Goal: Information Seeking & Learning: Check status

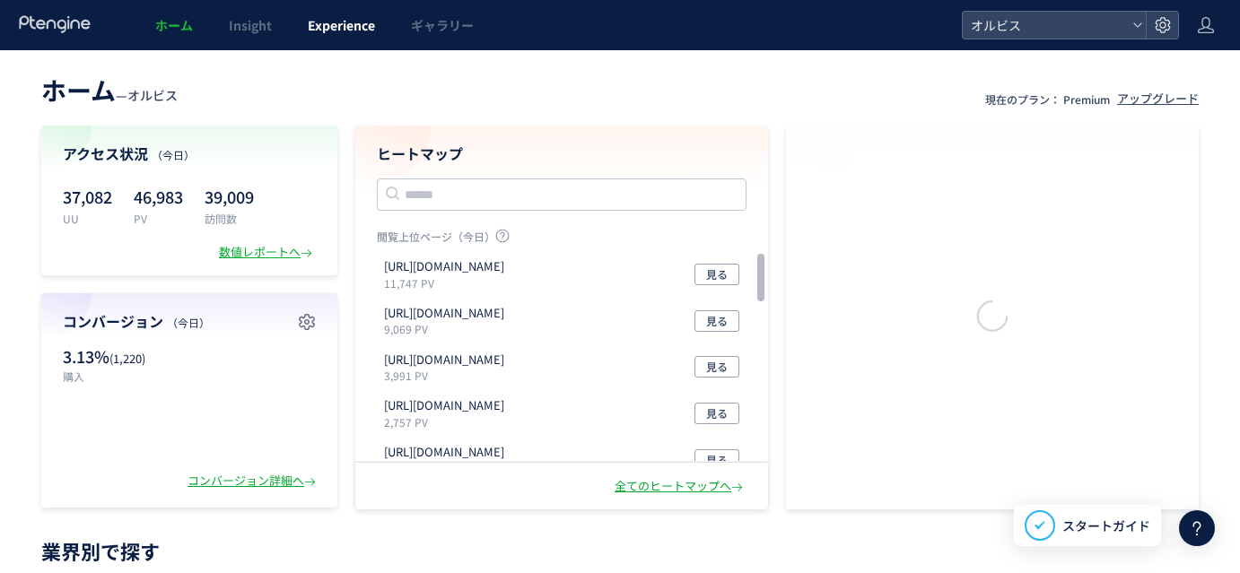
click at [344, 22] on span "Experience" at bounding box center [341, 25] width 67 height 18
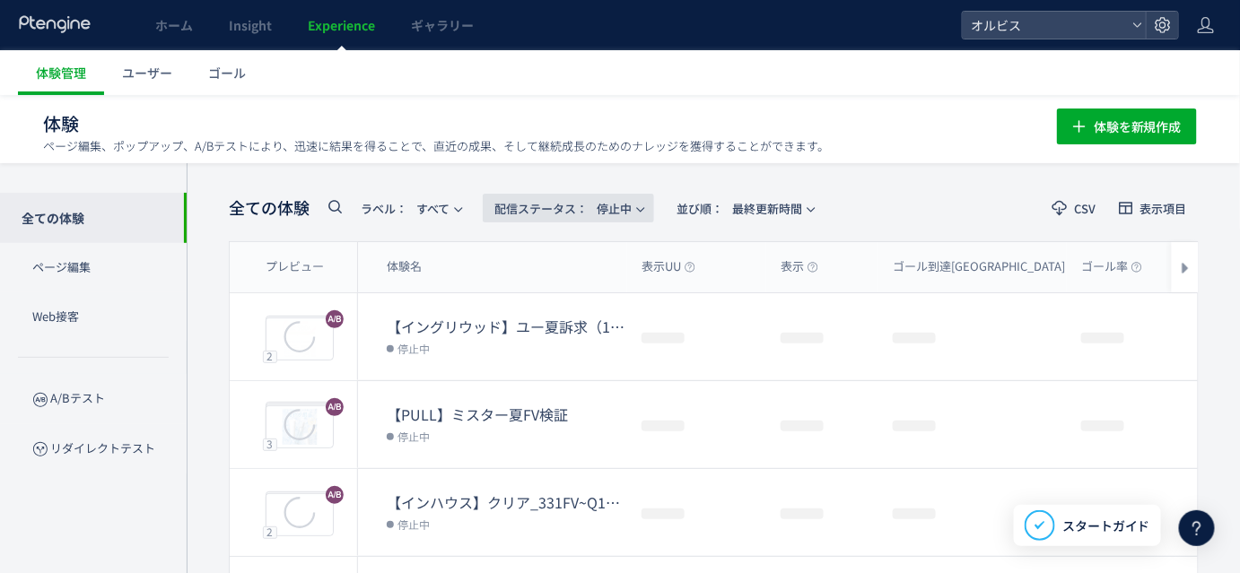
click at [563, 209] on span "配信ステータス​：" at bounding box center [540, 208] width 93 height 17
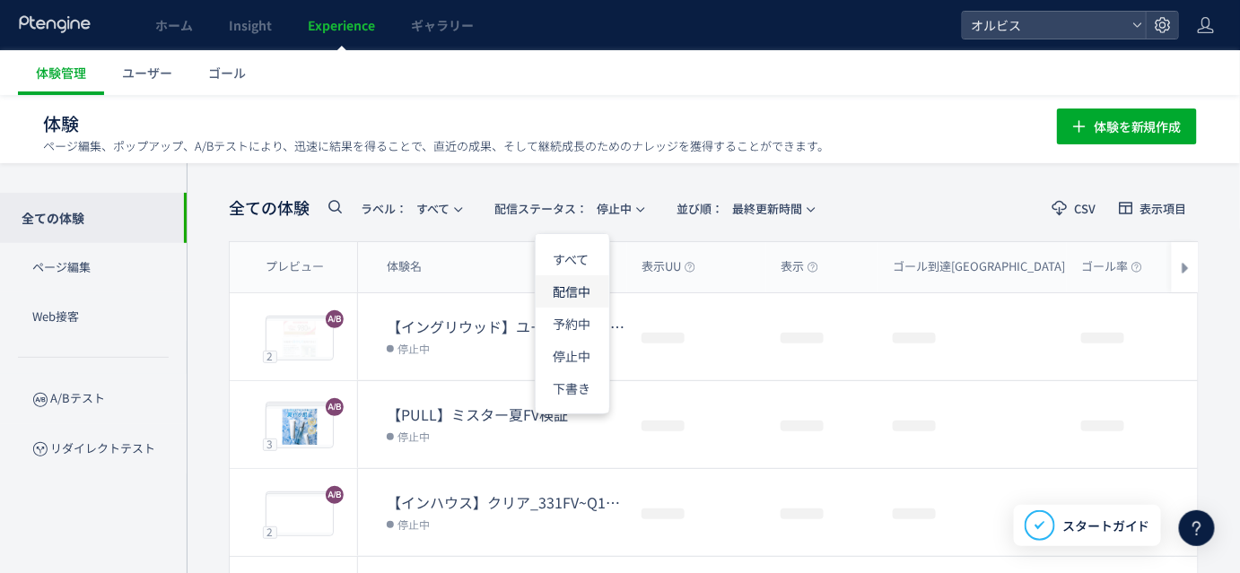
click at [576, 291] on li "配信中" at bounding box center [573, 291] width 74 height 32
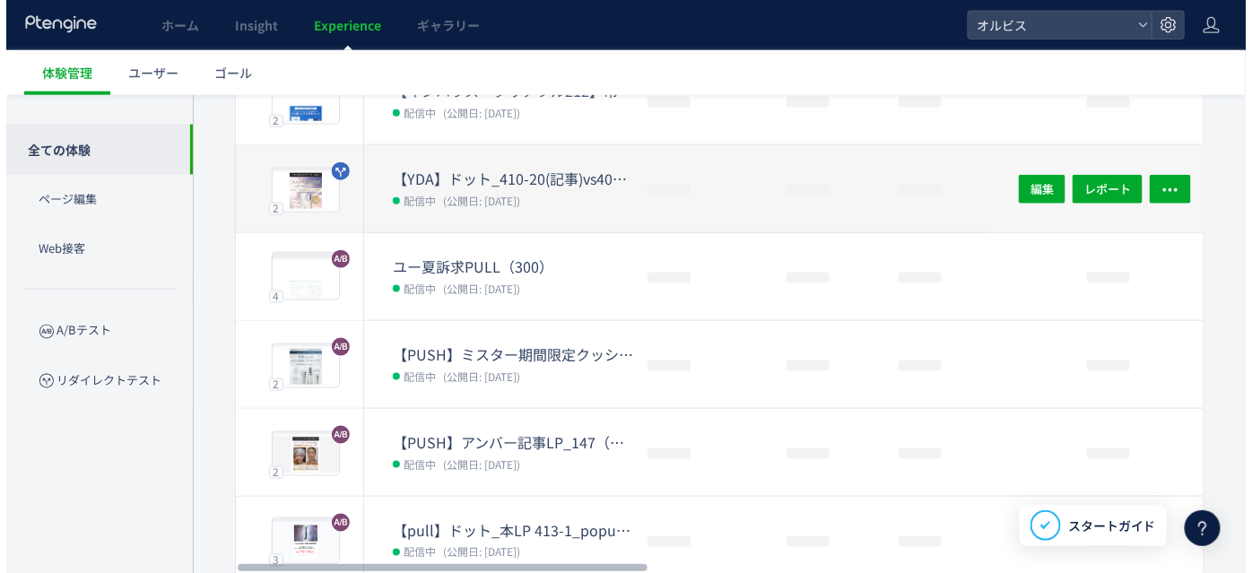
scroll to position [648, 0]
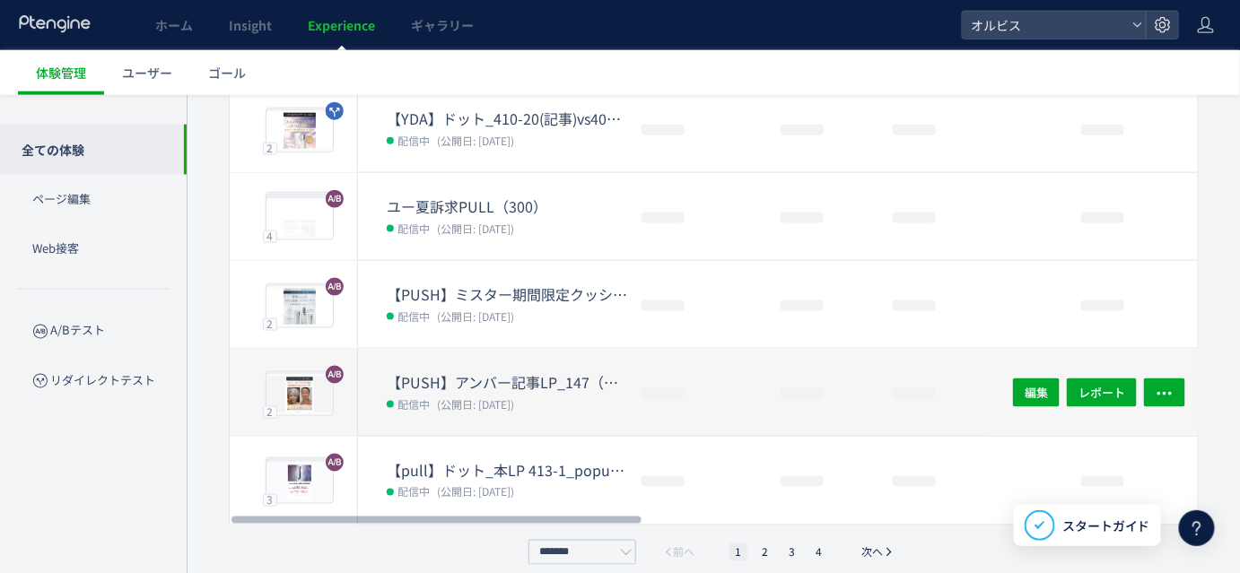
click at [501, 361] on div "【PUSH】アンバー記事LP_147（口コミありなし） 配信中 (公開日: [DATE])" at bounding box center [492, 392] width 269 height 87
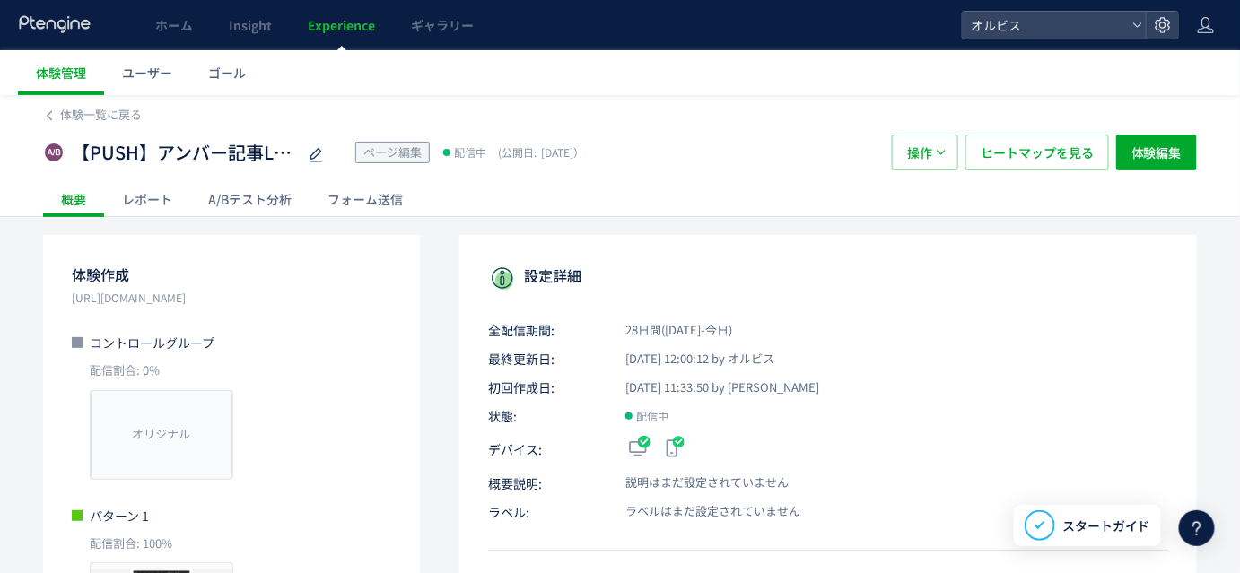
click at [165, 196] on div "レポート" at bounding box center [147, 199] width 86 height 36
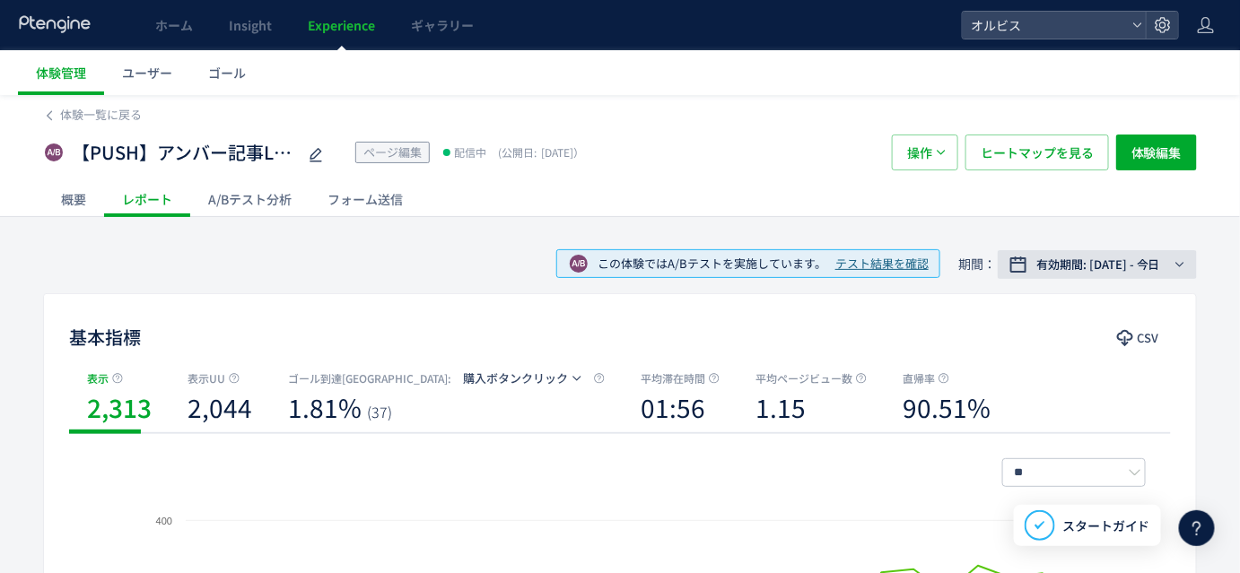
click at [1107, 268] on span "有効期間: [DATE] - 今日" at bounding box center [1098, 265] width 124 height 18
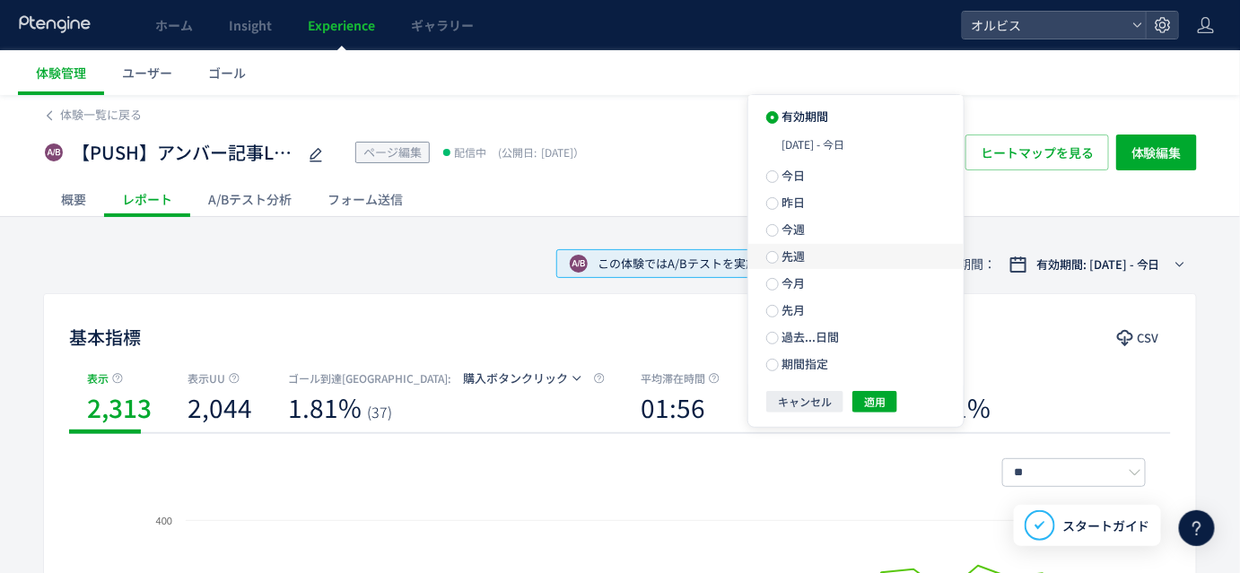
click at [0, 0] on span "先週" at bounding box center [0, 0] width 0 height 0
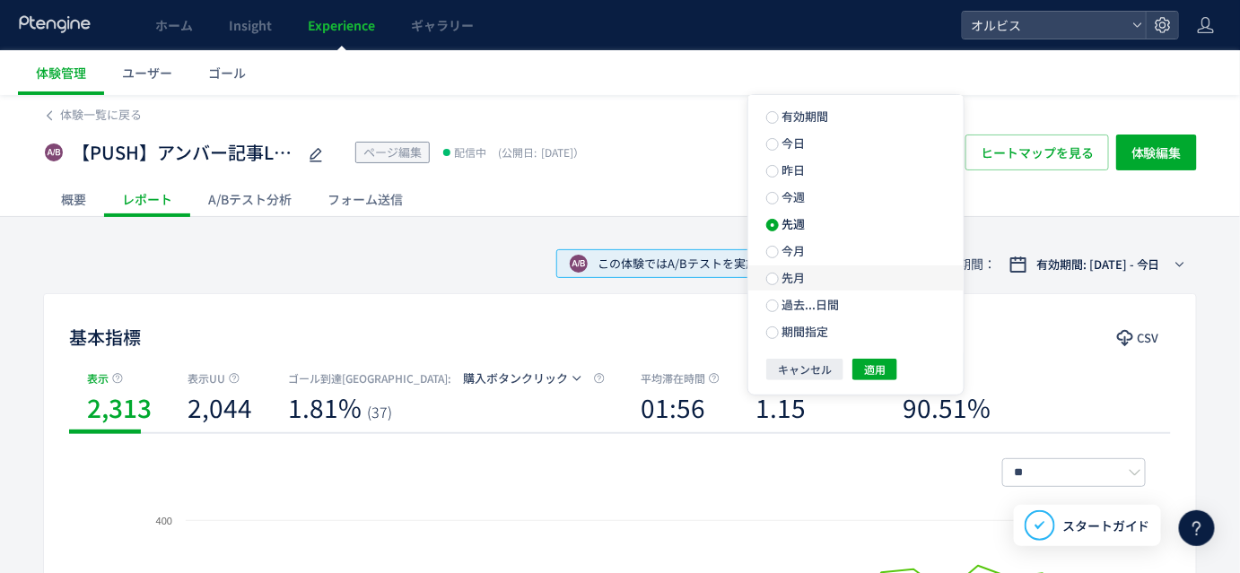
click at [789, 286] on span "先月" at bounding box center [792, 277] width 27 height 17
click at [878, 375] on span "適用" at bounding box center [875, 370] width 22 height 22
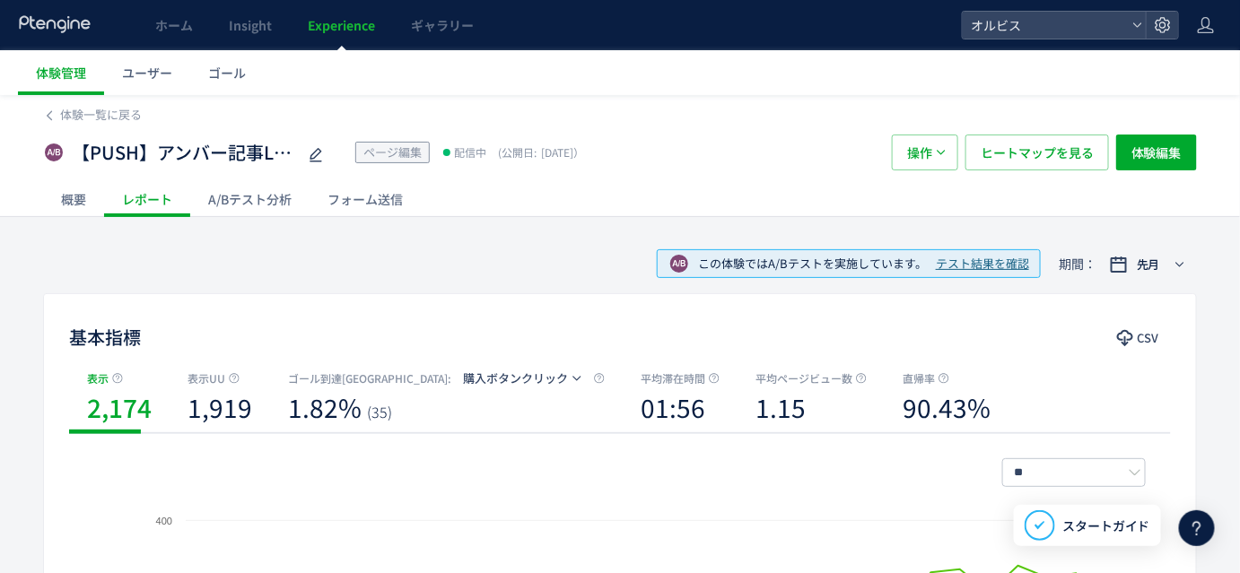
click at [257, 193] on div "A/Bテスト分析" at bounding box center [249, 199] width 119 height 36
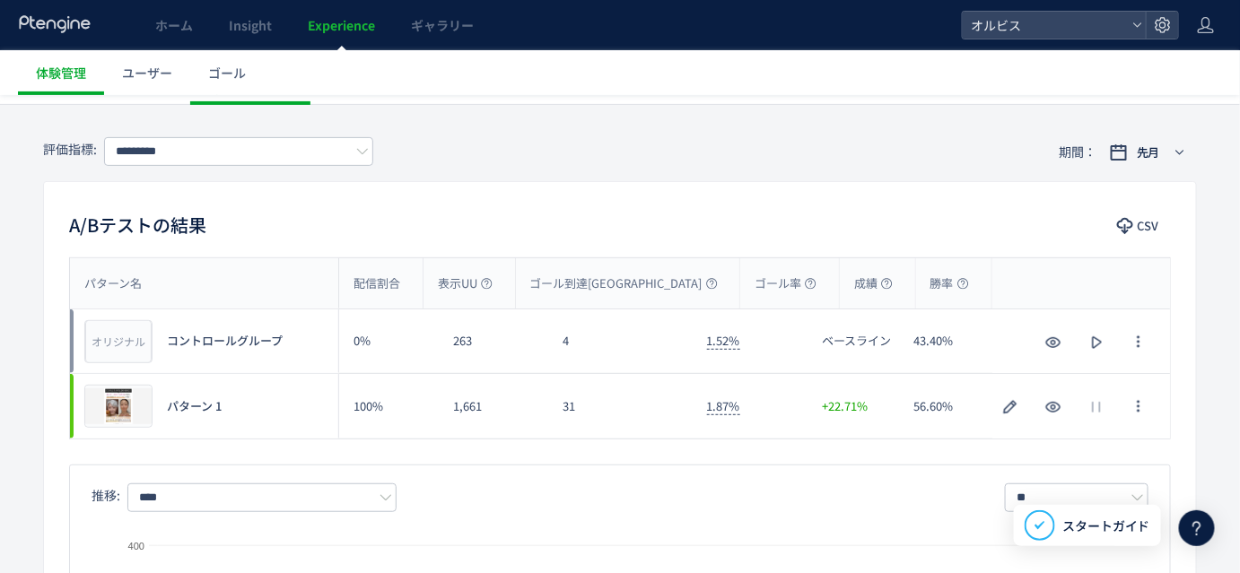
scroll to position [124, 0]
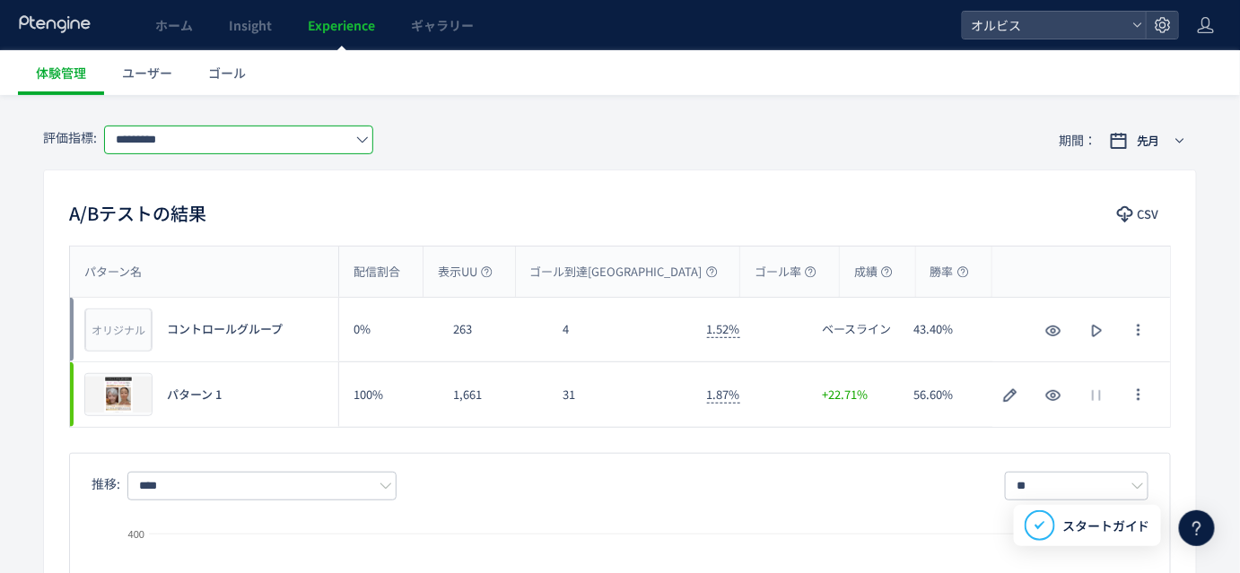
click at [294, 136] on input "*********" at bounding box center [238, 140] width 269 height 29
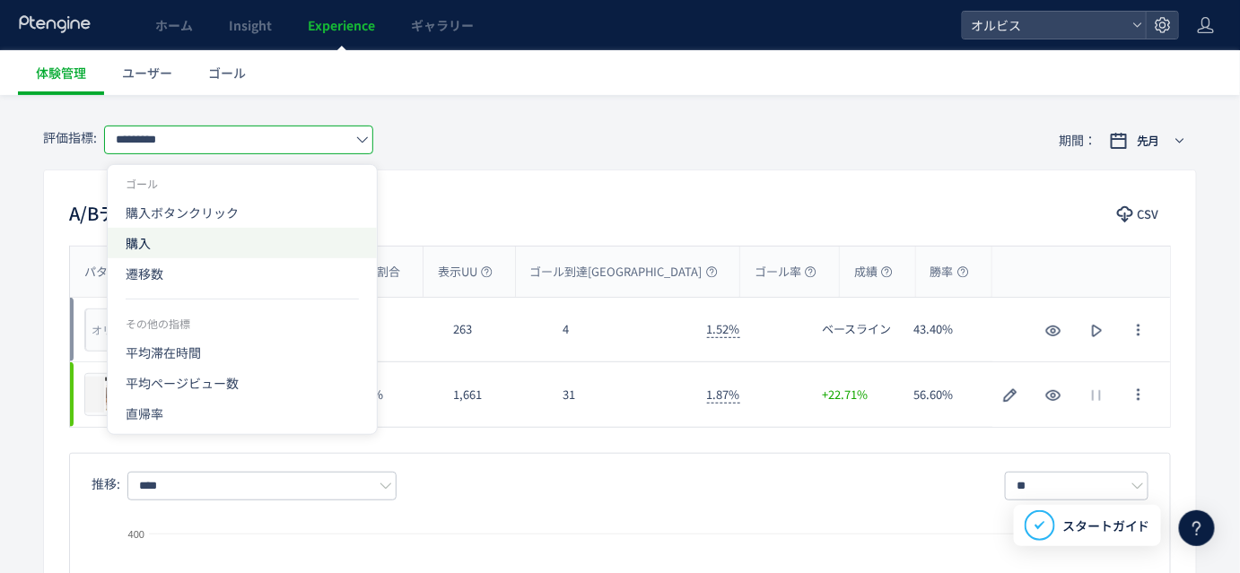
click at [241, 236] on span "購入" at bounding box center [242, 243] width 233 height 31
type input "**"
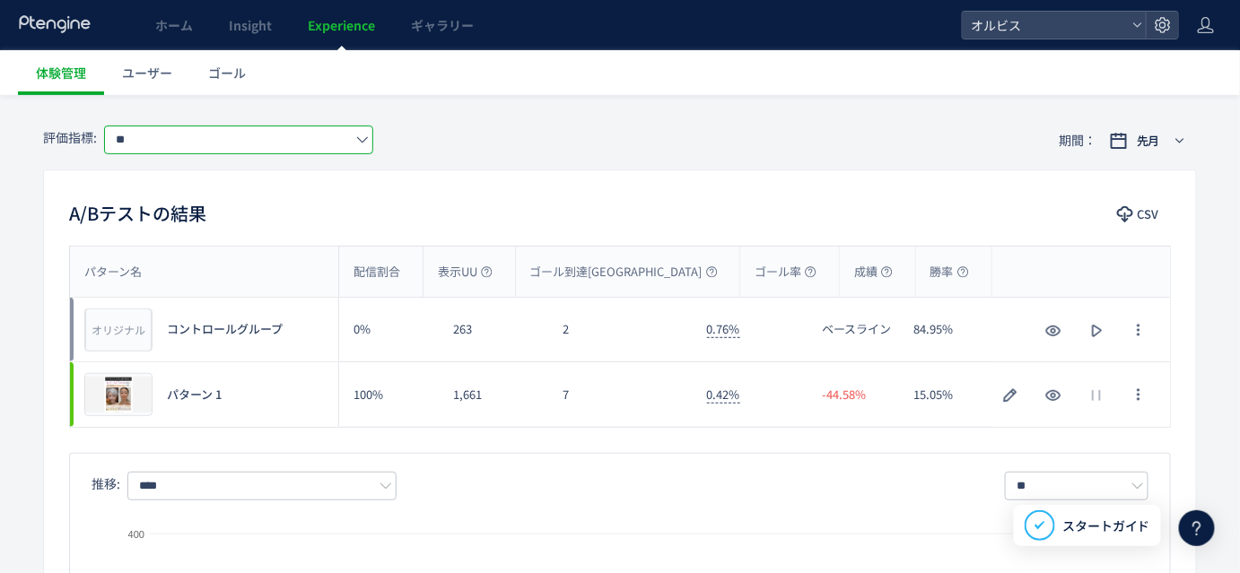
scroll to position [0, 0]
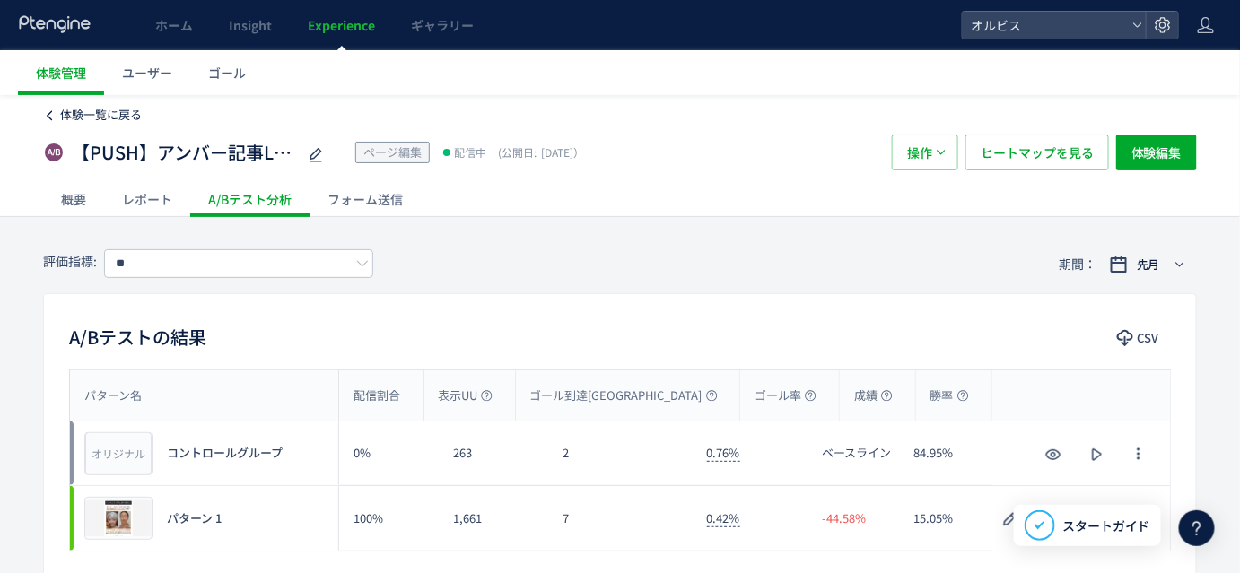
click at [104, 107] on span "体験一覧に戻る" at bounding box center [101, 114] width 82 height 17
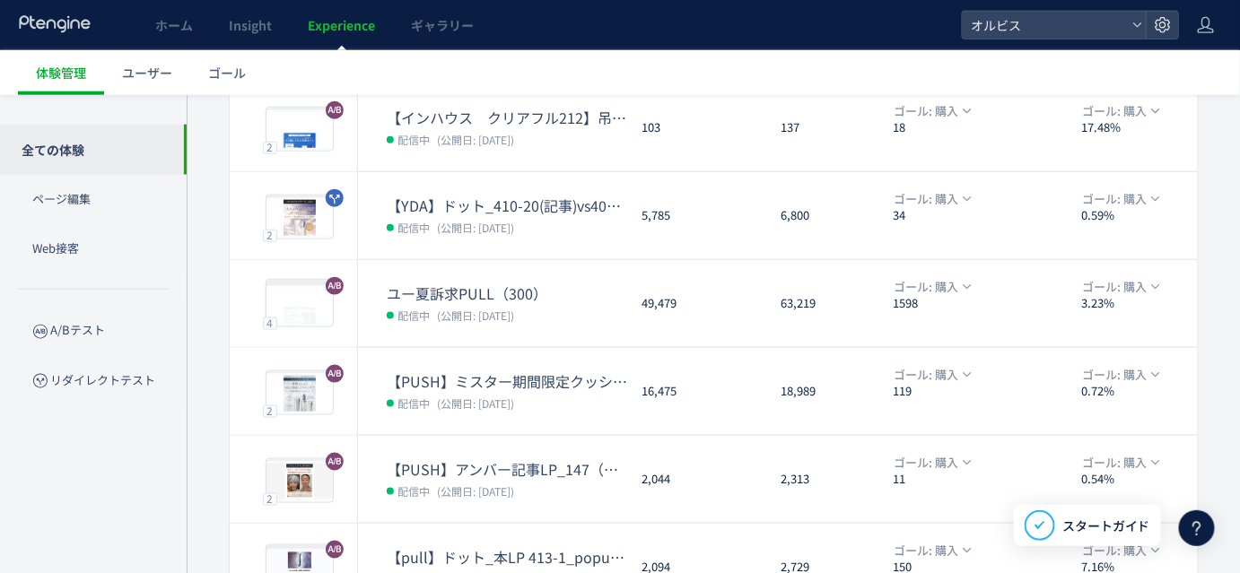
scroll to position [664, 0]
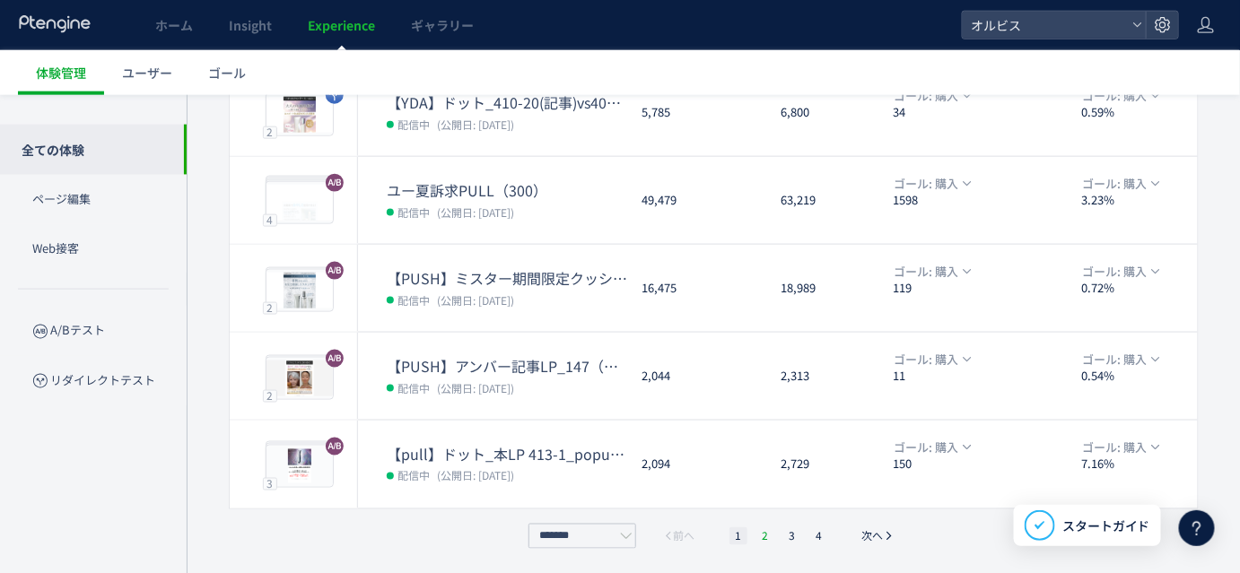
click at [765, 538] on li "2" at bounding box center [765, 536] width 18 height 18
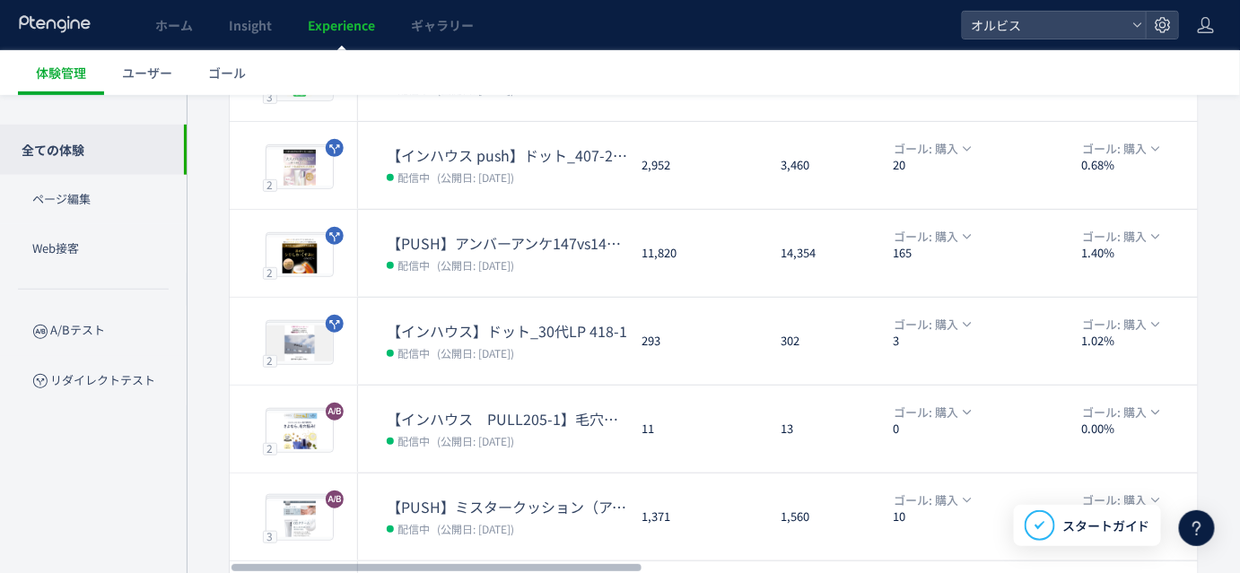
scroll to position [269, 0]
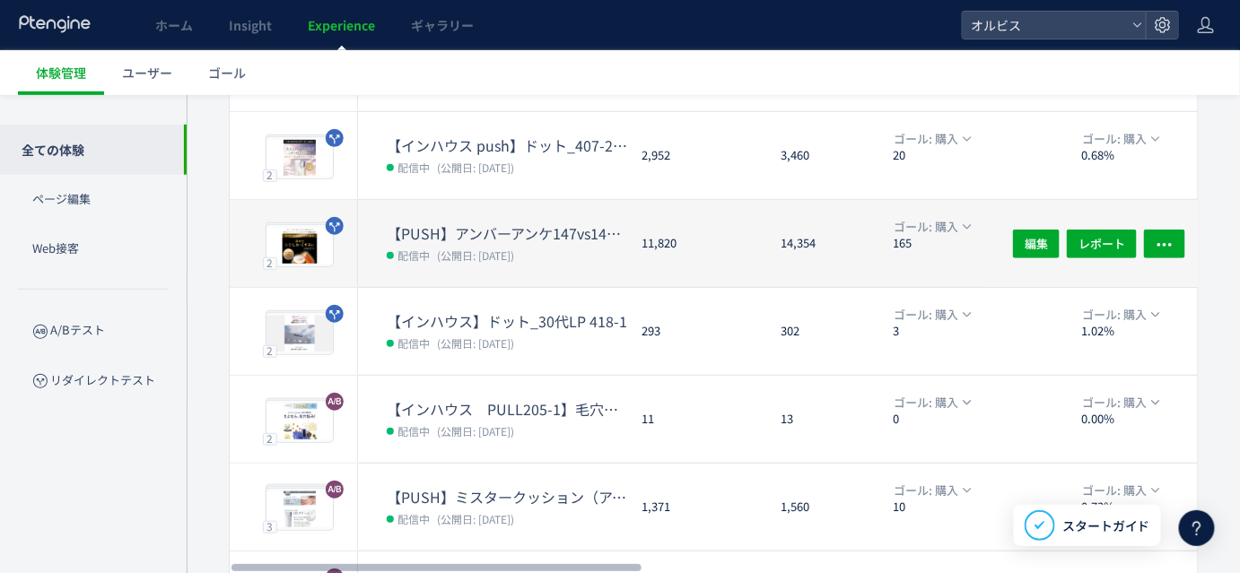
click at [542, 212] on div "【PUSH】アンバーアンケ147vs147-1 配信中 (公開日: [DATE])" at bounding box center [492, 243] width 269 height 87
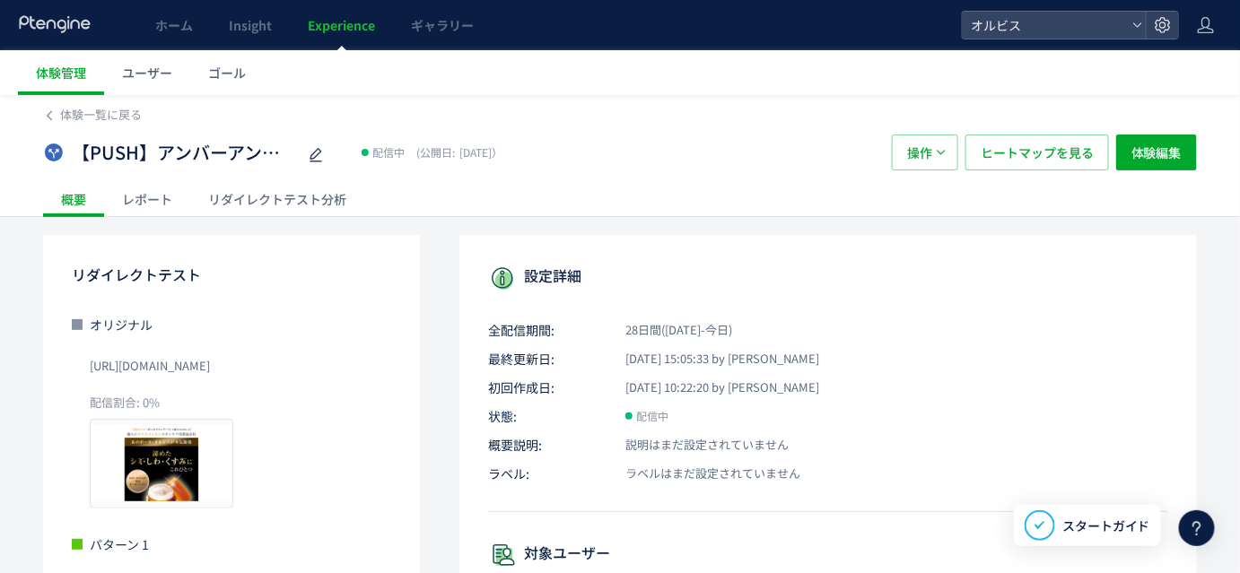
click at [156, 199] on div "レポート" at bounding box center [147, 199] width 86 height 36
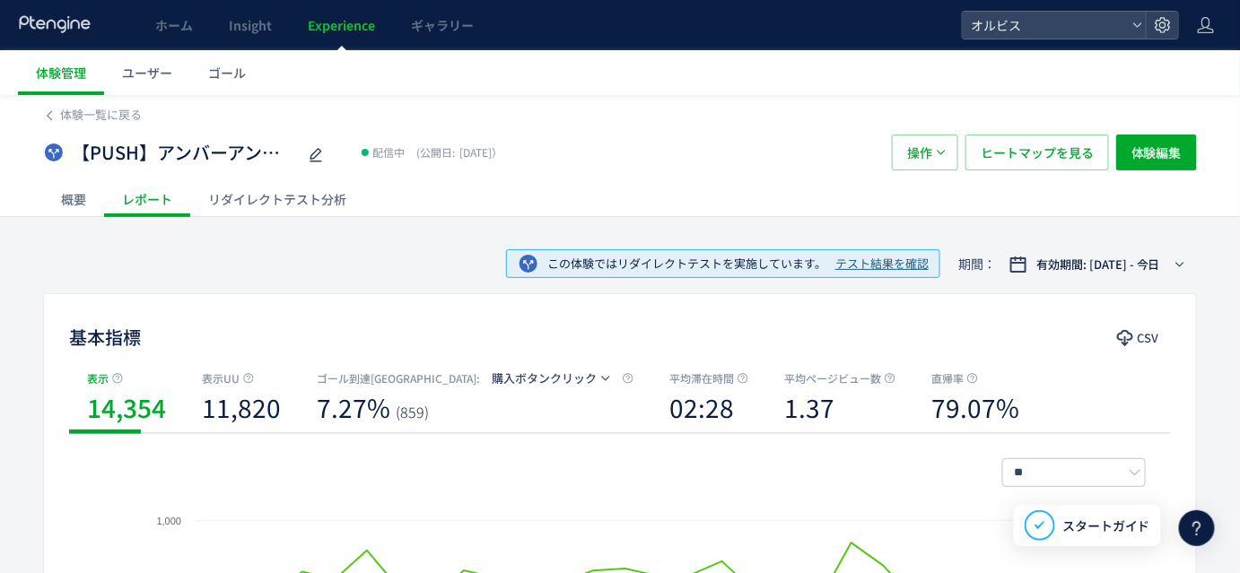
click at [287, 196] on div "リダイレクトテスト分析" at bounding box center [277, 199] width 174 height 36
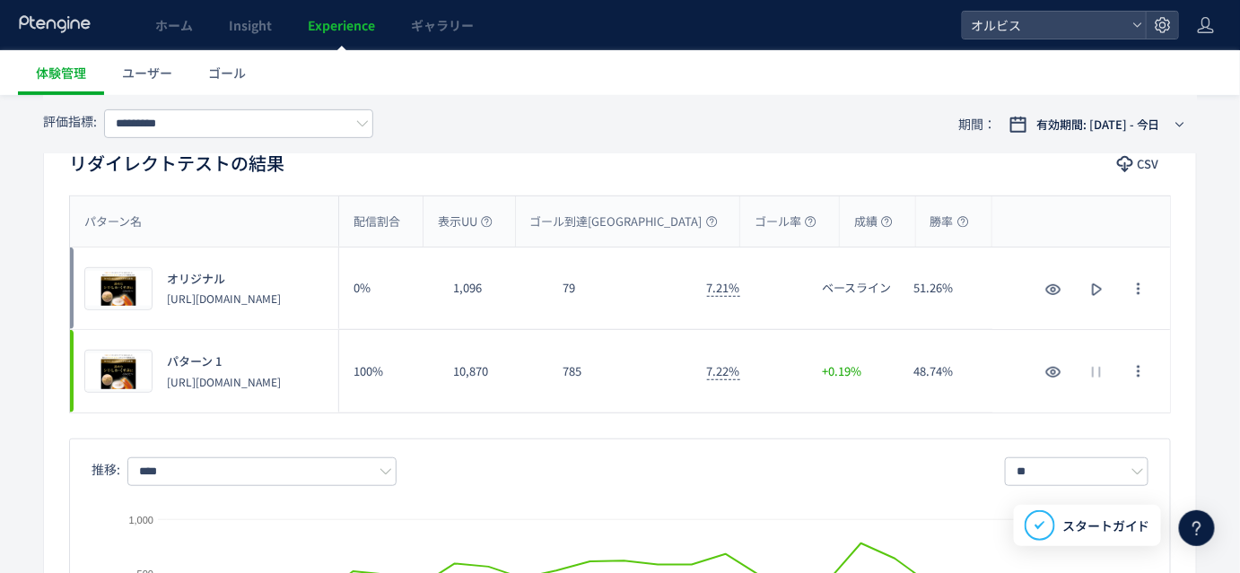
scroll to position [176, 0]
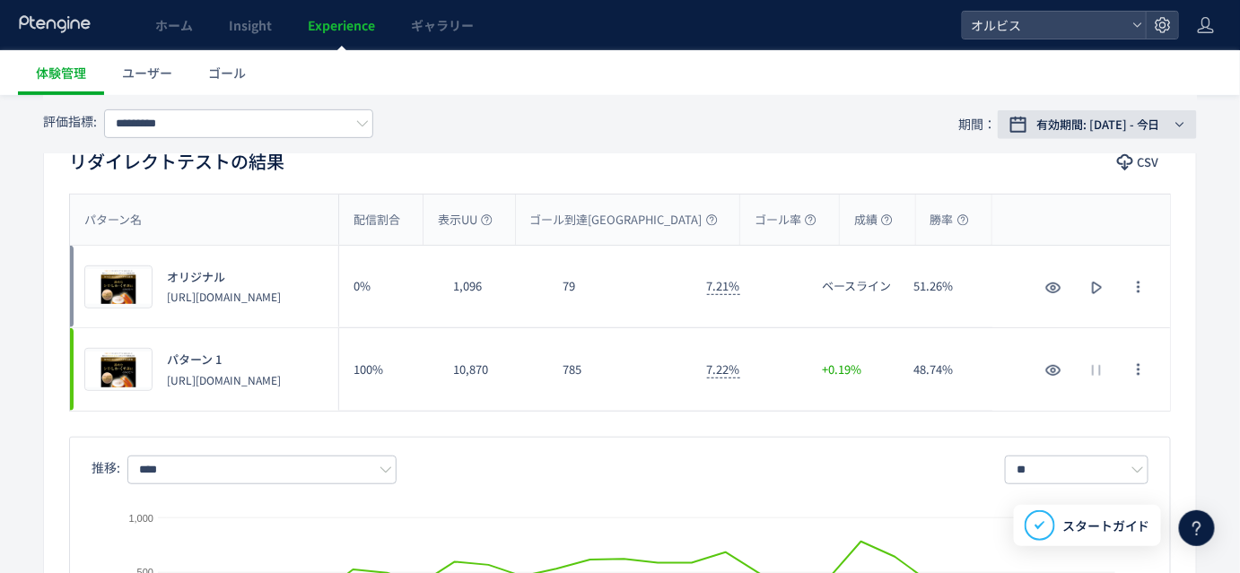
click at [1100, 130] on span "有効期間: [DATE] - 今日" at bounding box center [1098, 125] width 124 height 18
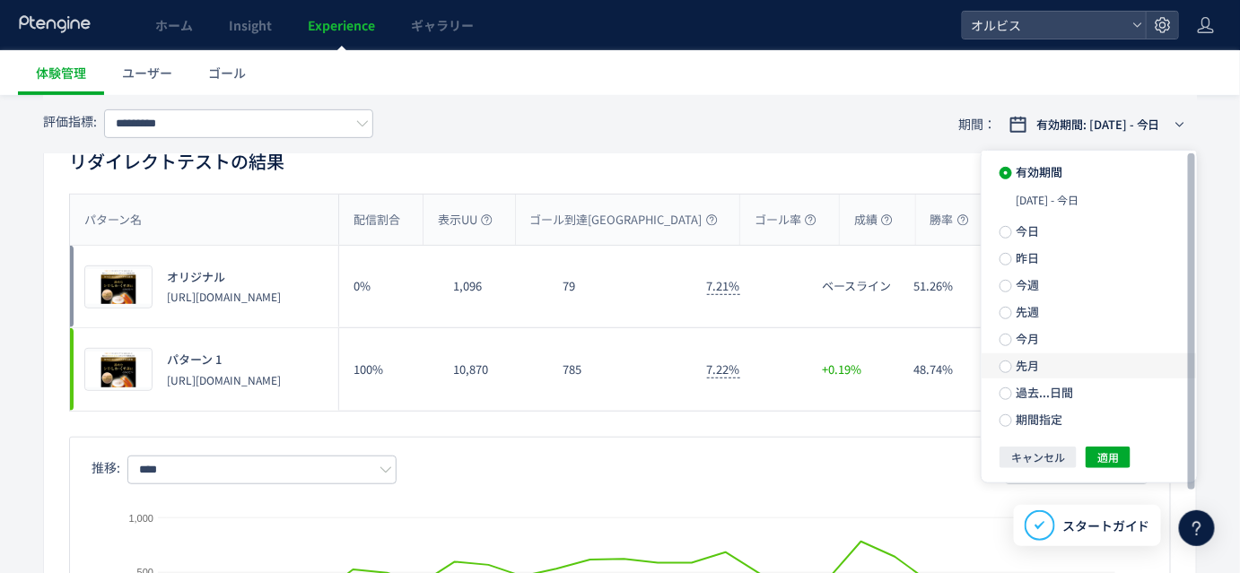
click at [1014, 370] on span "先月" at bounding box center [1025, 365] width 27 height 17
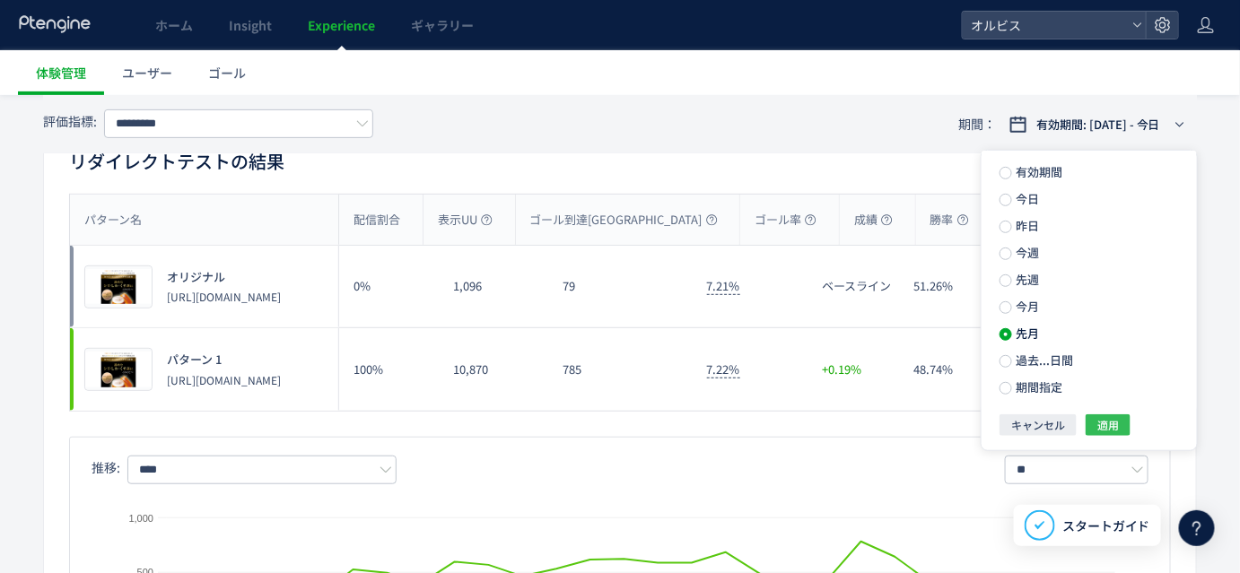
click at [1120, 434] on button "適用" at bounding box center [1107, 425] width 45 height 22
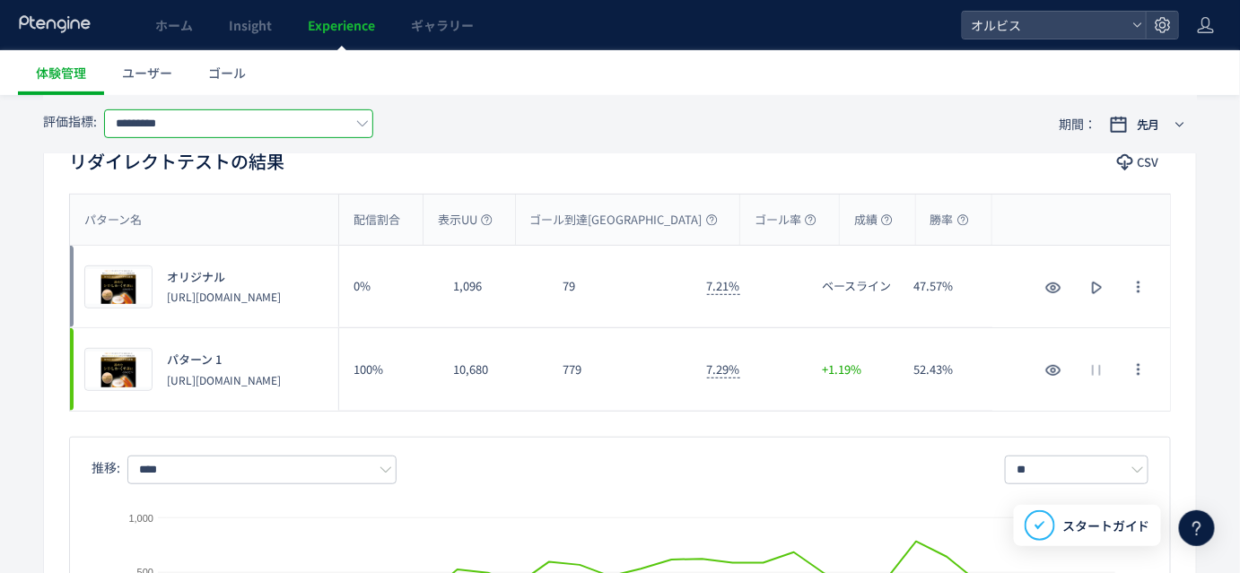
click at [215, 129] on input "*********" at bounding box center [238, 123] width 269 height 29
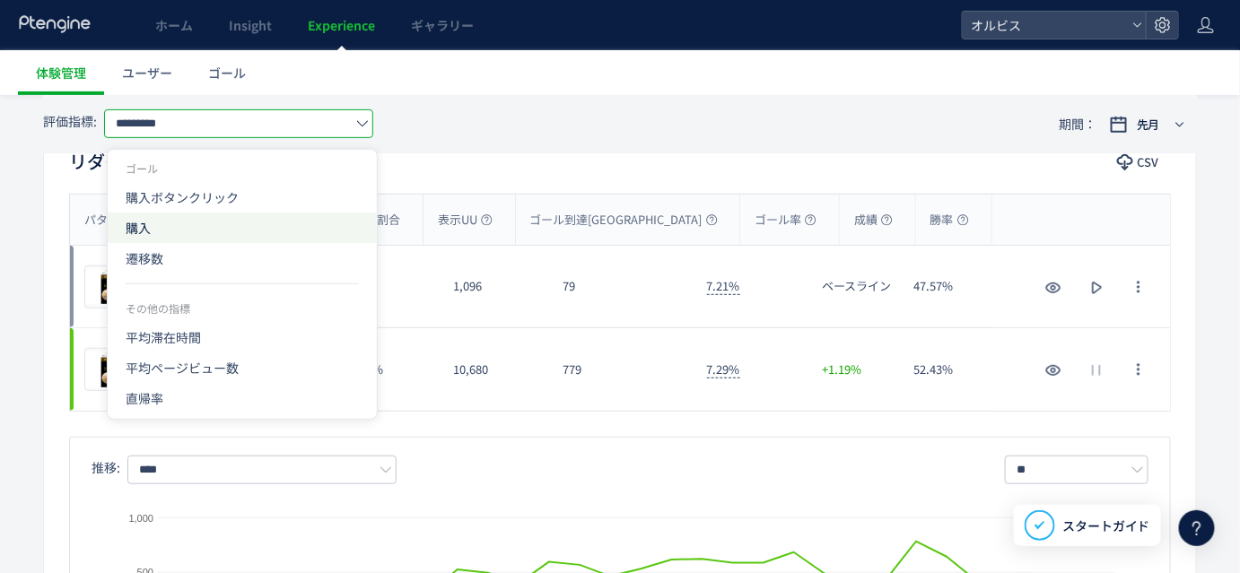
click at [212, 222] on span "購入" at bounding box center [242, 228] width 233 height 31
type input "**"
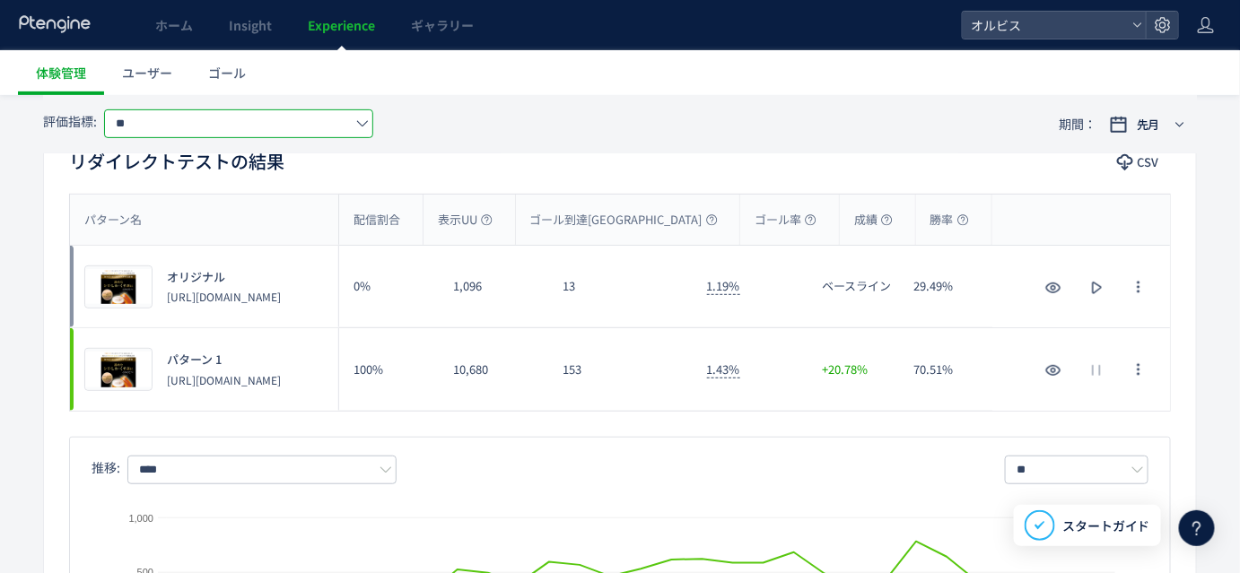
scroll to position [0, 0]
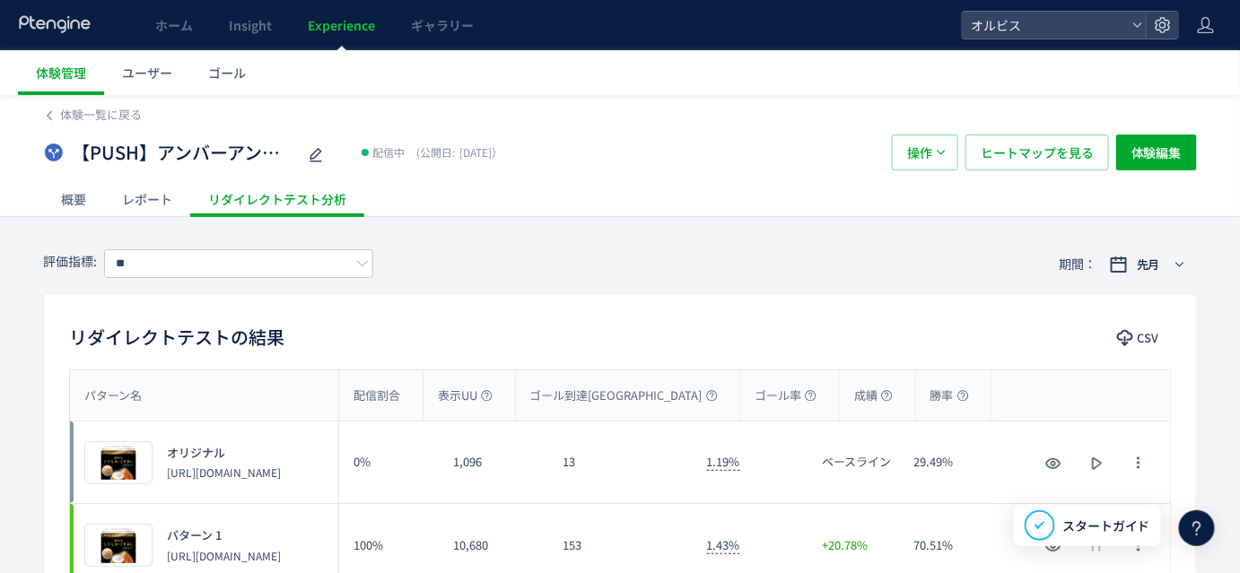
click at [93, 196] on div "概要" at bounding box center [73, 199] width 61 height 36
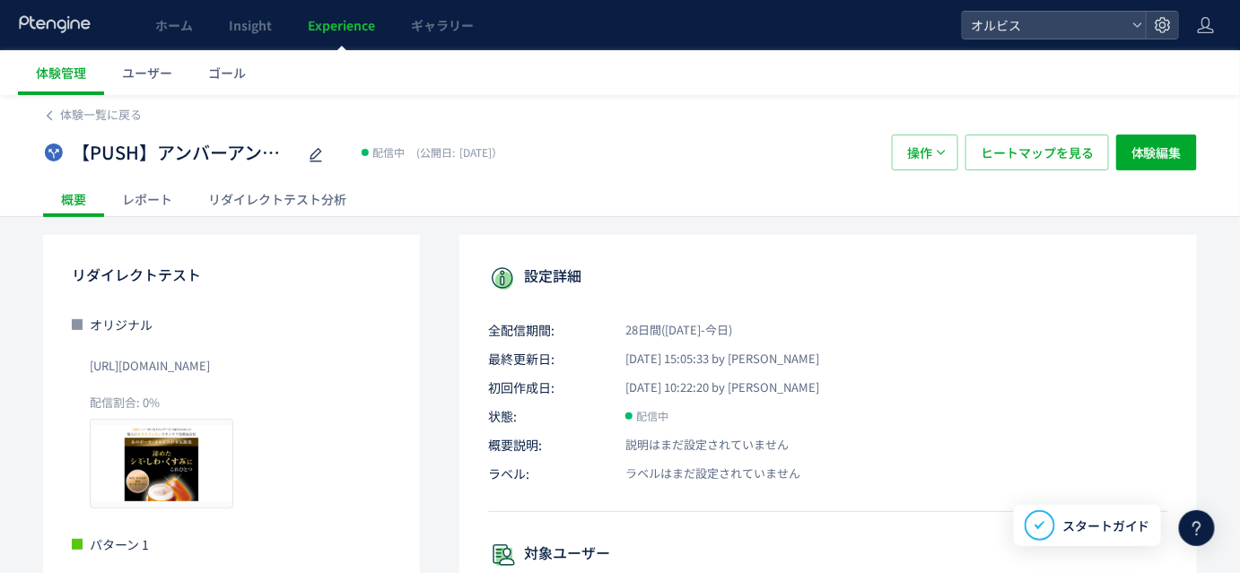
scroll to position [214, 0]
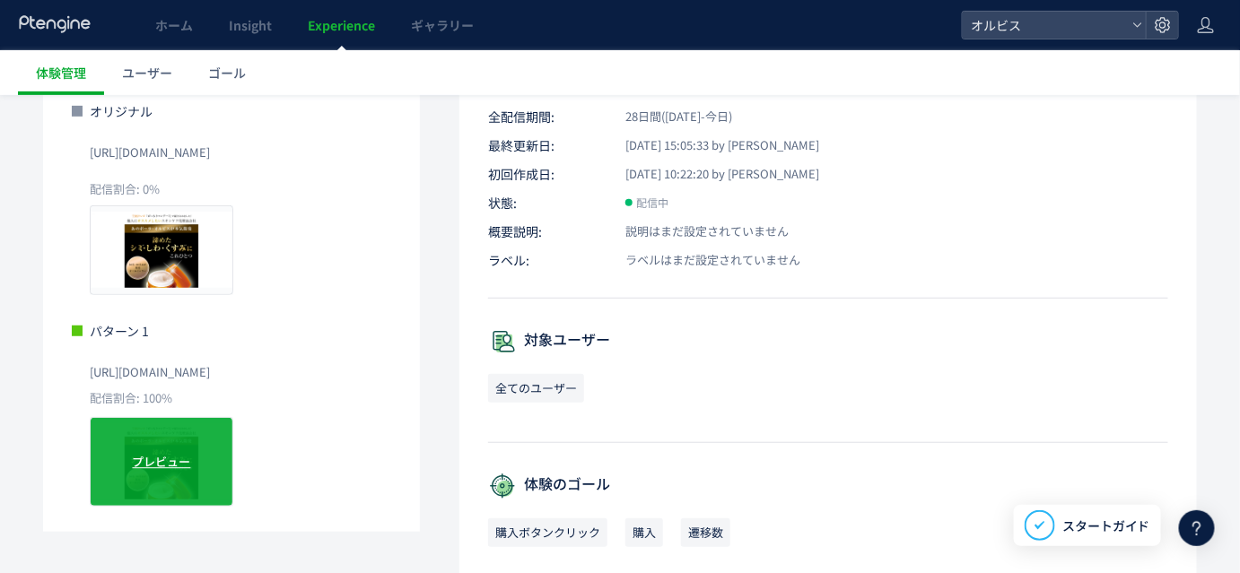
click at [143, 451] on div "プレビュー" at bounding box center [162, 462] width 144 height 90
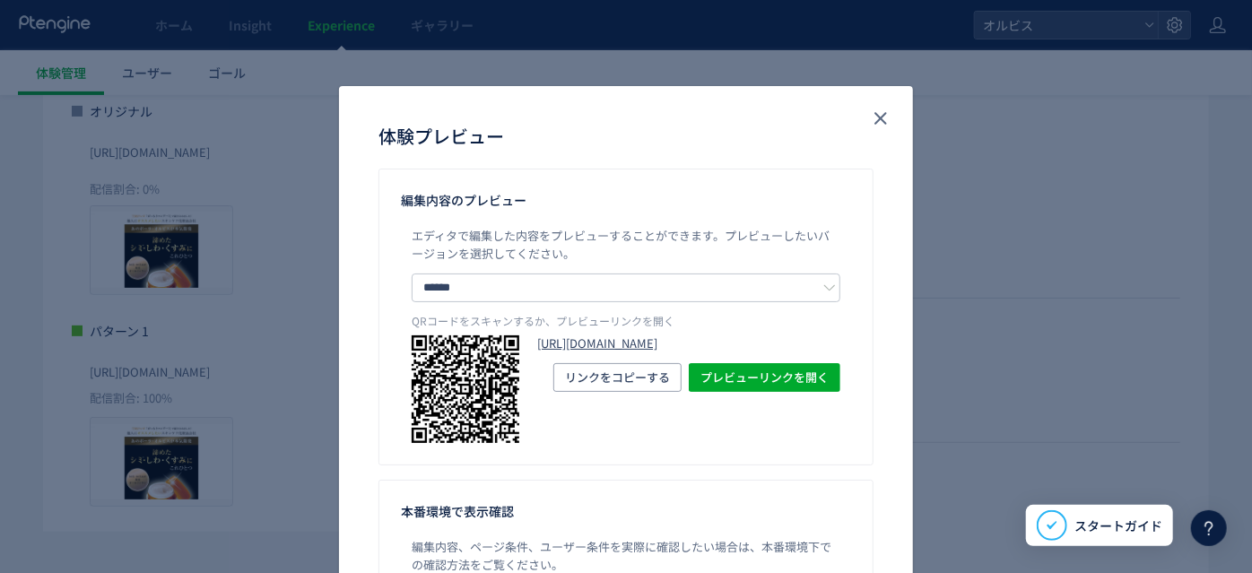
click at [562, 344] on link "[URL][DOMAIN_NAME]" at bounding box center [688, 344] width 303 height 17
click at [880, 111] on icon "close" at bounding box center [881, 119] width 22 height 22
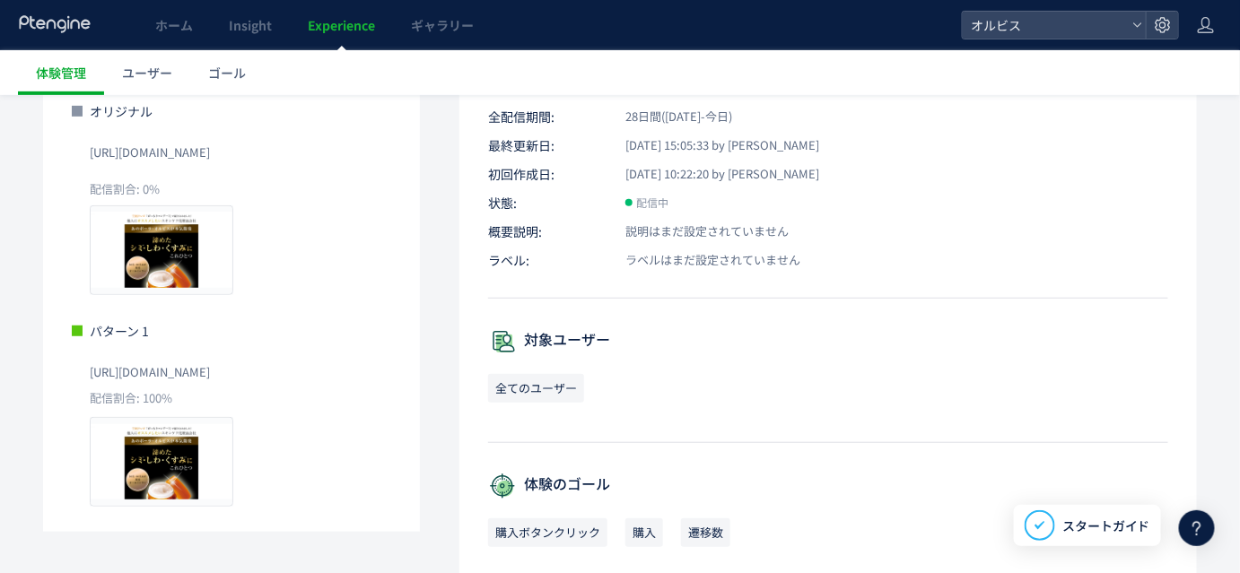
scroll to position [0, 0]
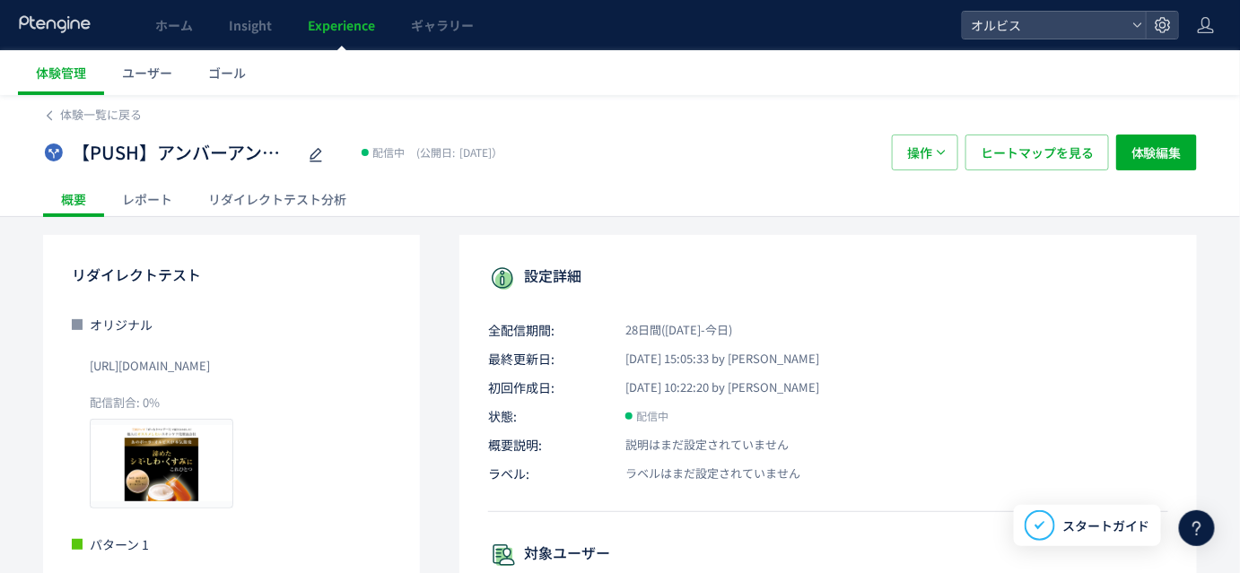
click at [161, 188] on div "レポート" at bounding box center [147, 199] width 86 height 36
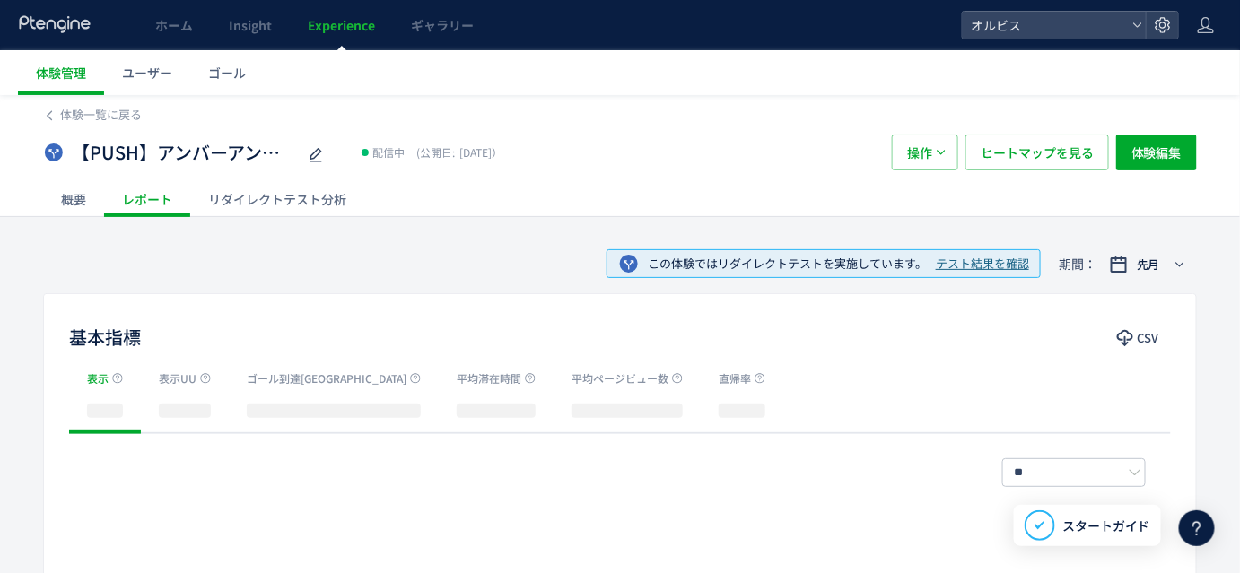
click at [256, 193] on div "リダイレクトテスト分析" at bounding box center [277, 199] width 174 height 36
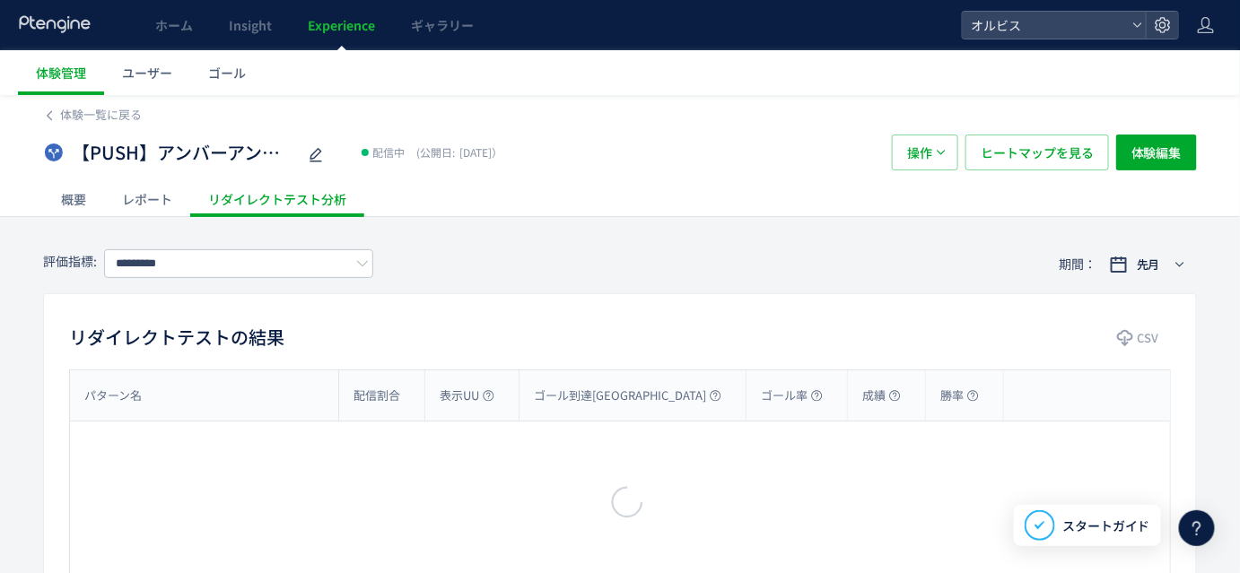
click at [151, 195] on div "レポート" at bounding box center [147, 199] width 86 height 36
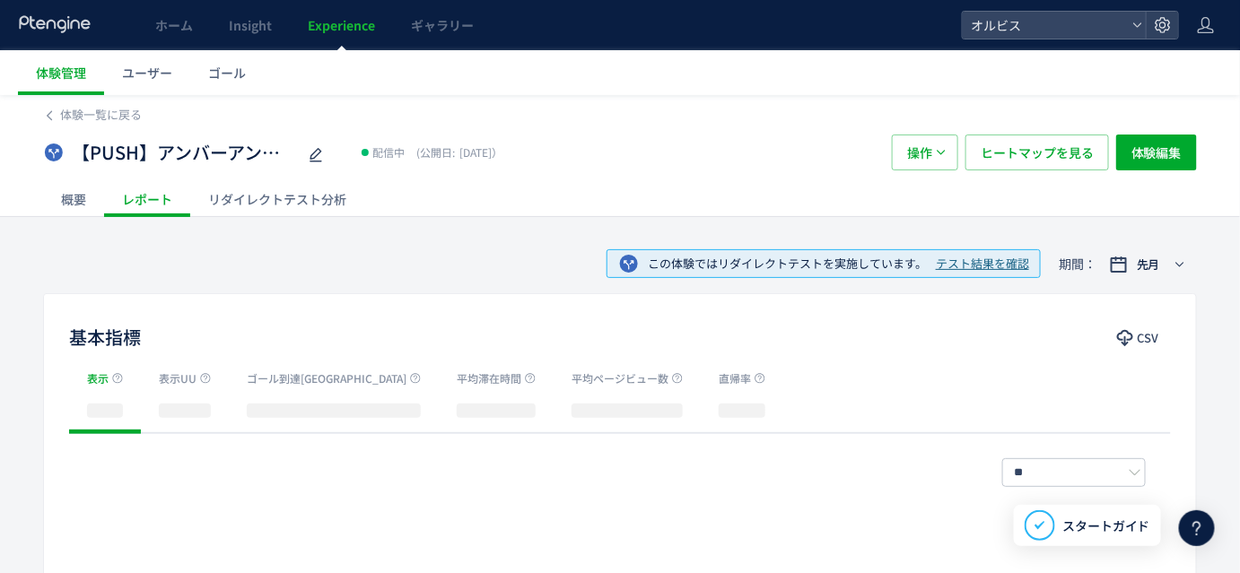
click at [265, 197] on div at bounding box center [620, 286] width 1240 height 573
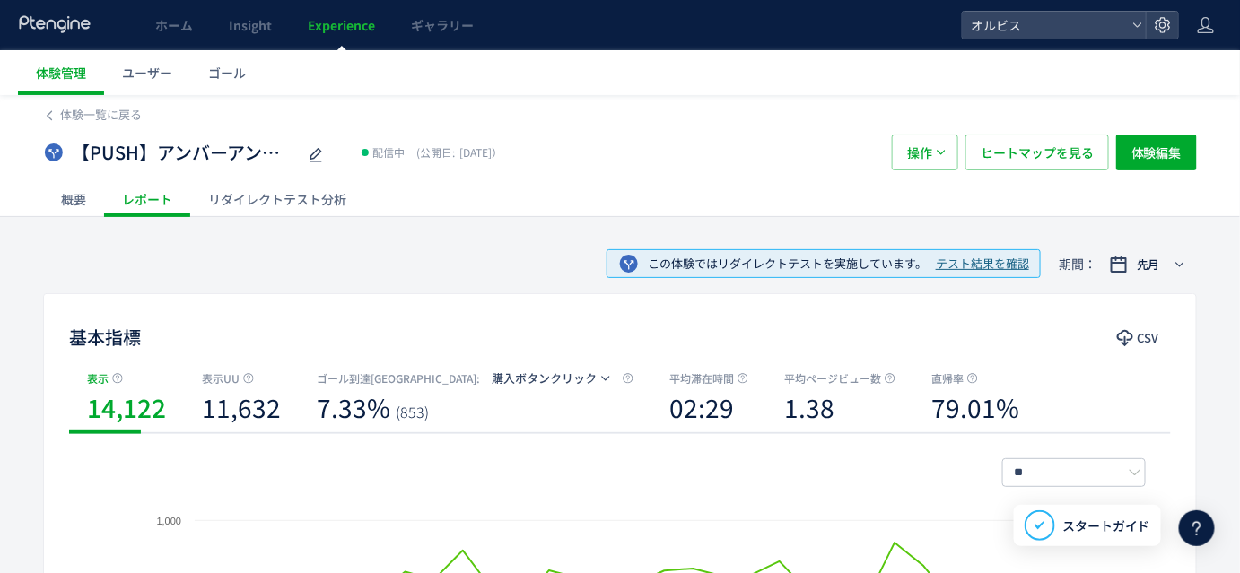
click at [267, 204] on div "リダイレクトテスト分析" at bounding box center [277, 199] width 174 height 36
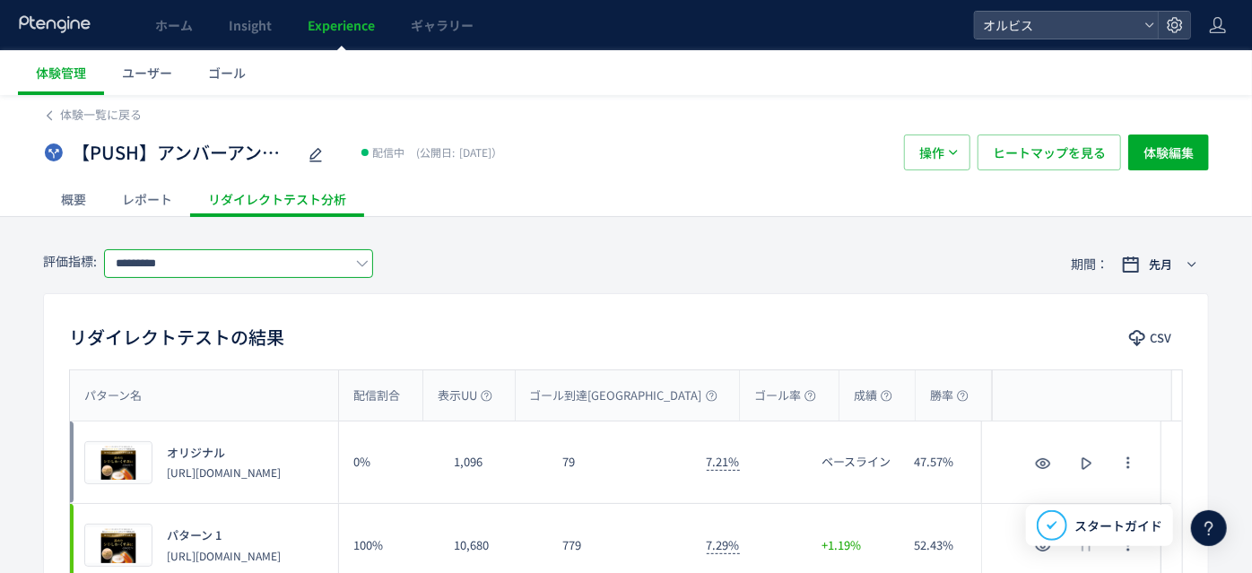
click at [220, 265] on input "*********" at bounding box center [238, 263] width 269 height 29
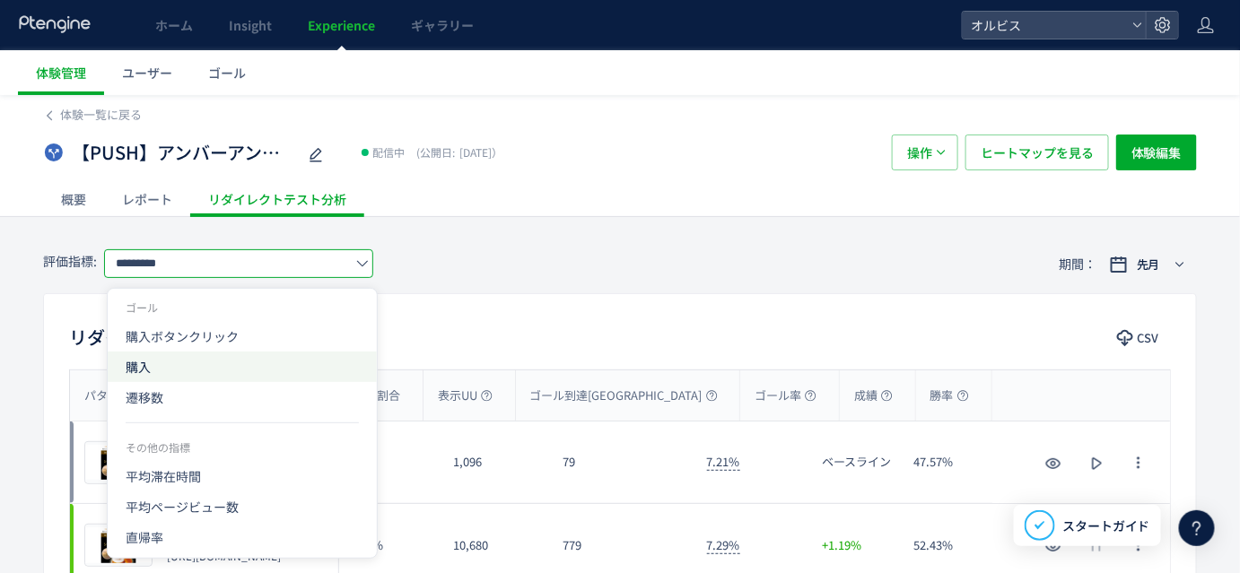
click at [185, 369] on span "購入" at bounding box center [242, 367] width 233 height 31
type input "**"
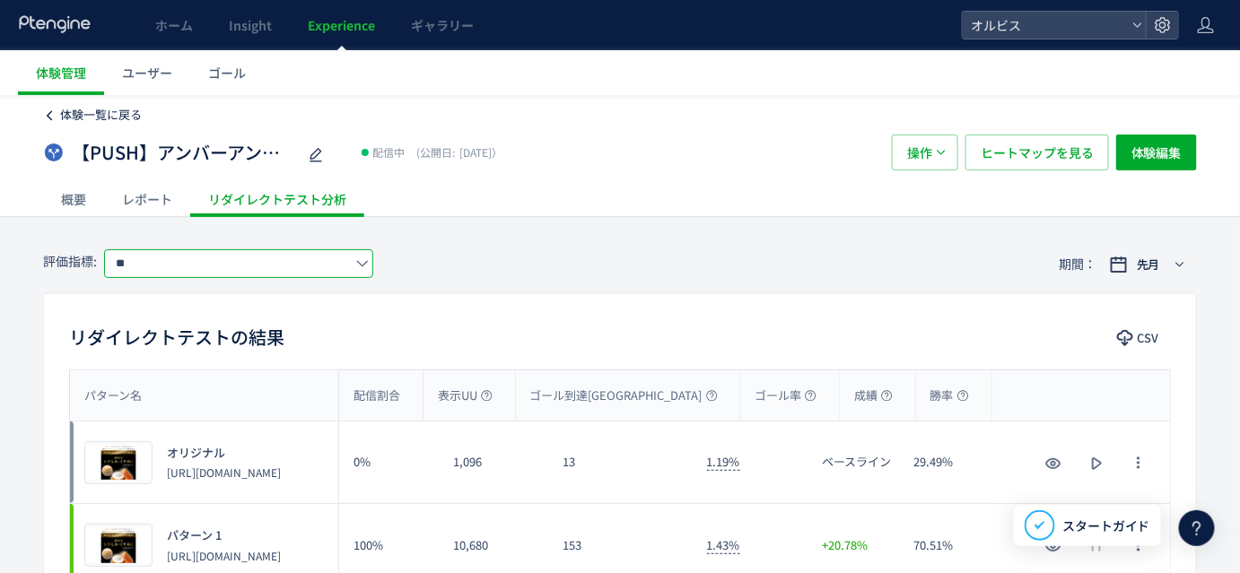
click at [104, 118] on span "体験一覧に戻る" at bounding box center [101, 114] width 82 height 17
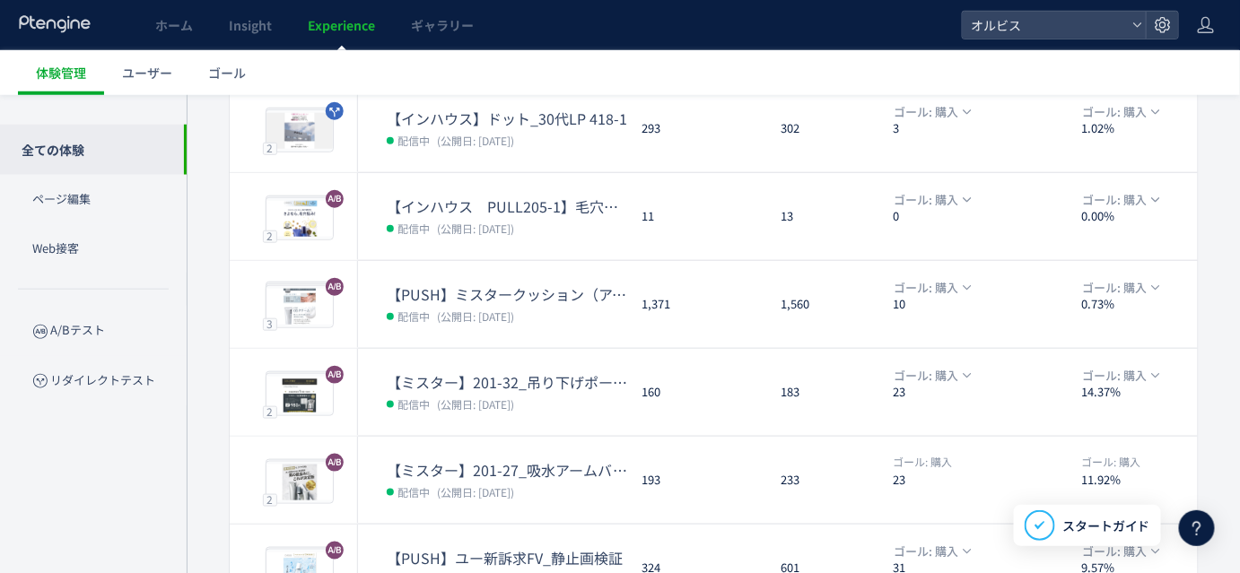
scroll to position [664, 0]
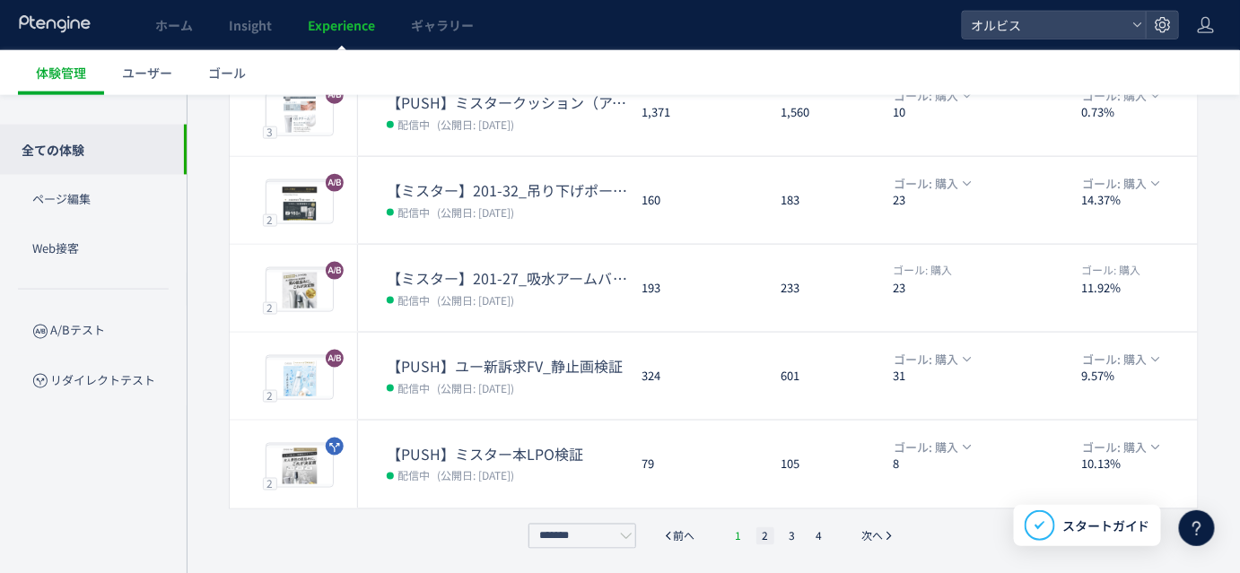
click at [740, 534] on li "1" at bounding box center [738, 536] width 18 height 18
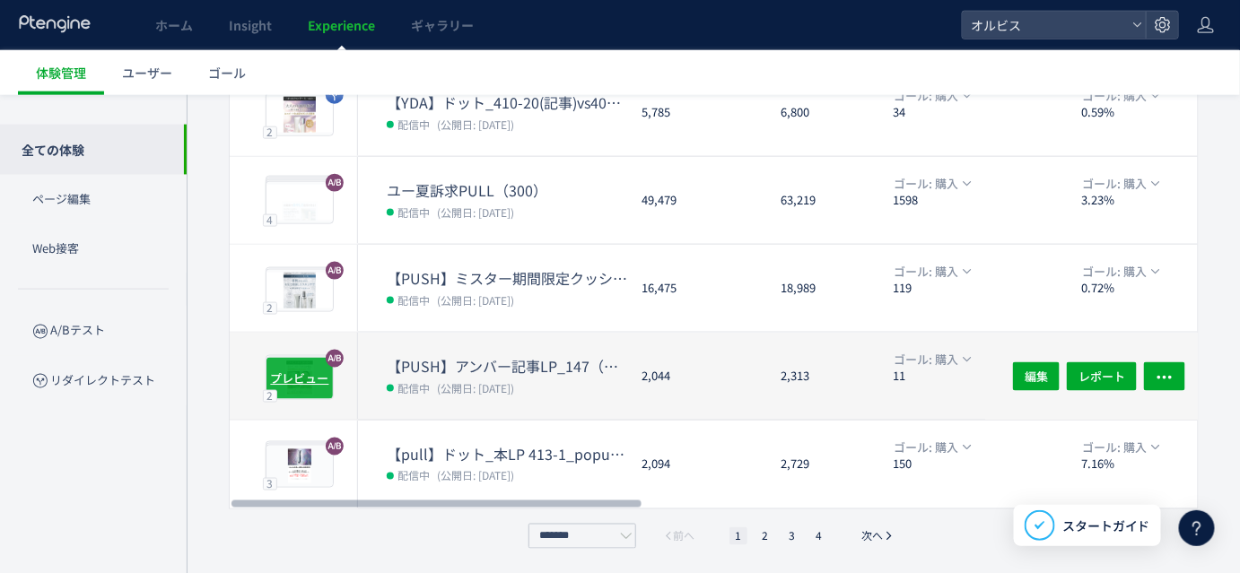
click at [319, 375] on span "プレビュー" at bounding box center [300, 378] width 58 height 17
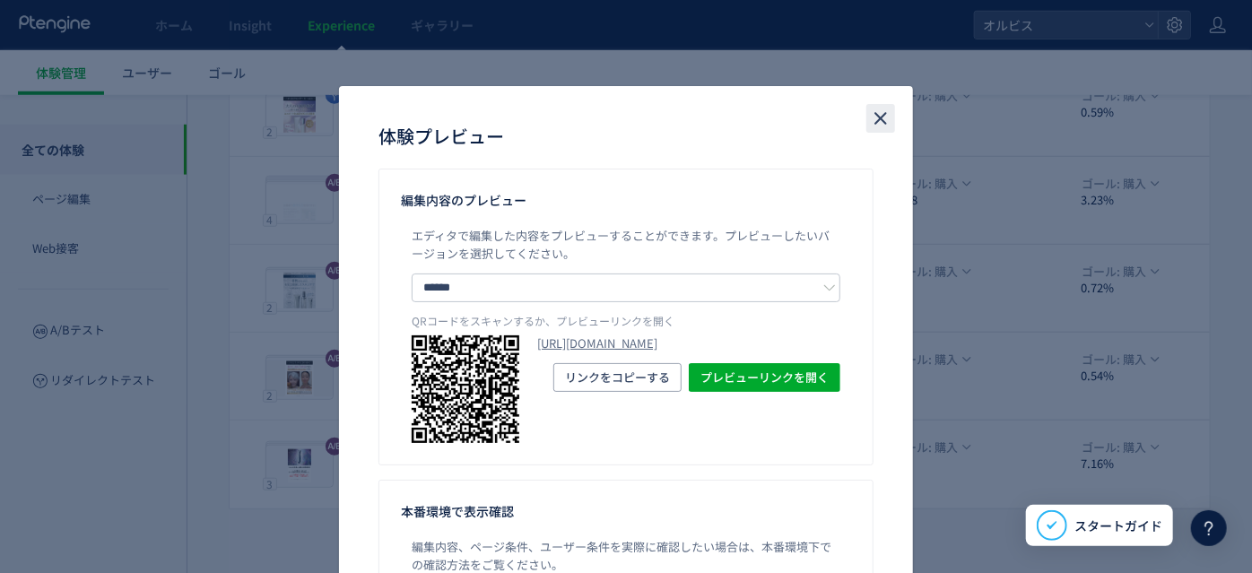
click at [874, 115] on icon "close" at bounding box center [881, 119] width 22 height 22
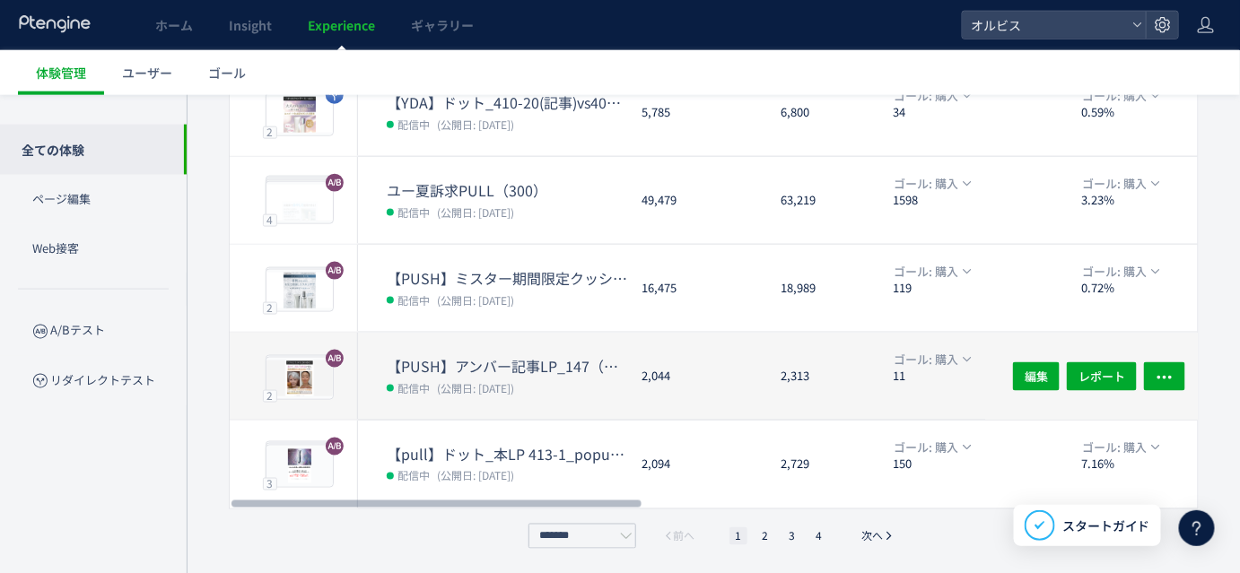
click at [633, 395] on div "2,044" at bounding box center [696, 376] width 139 height 87
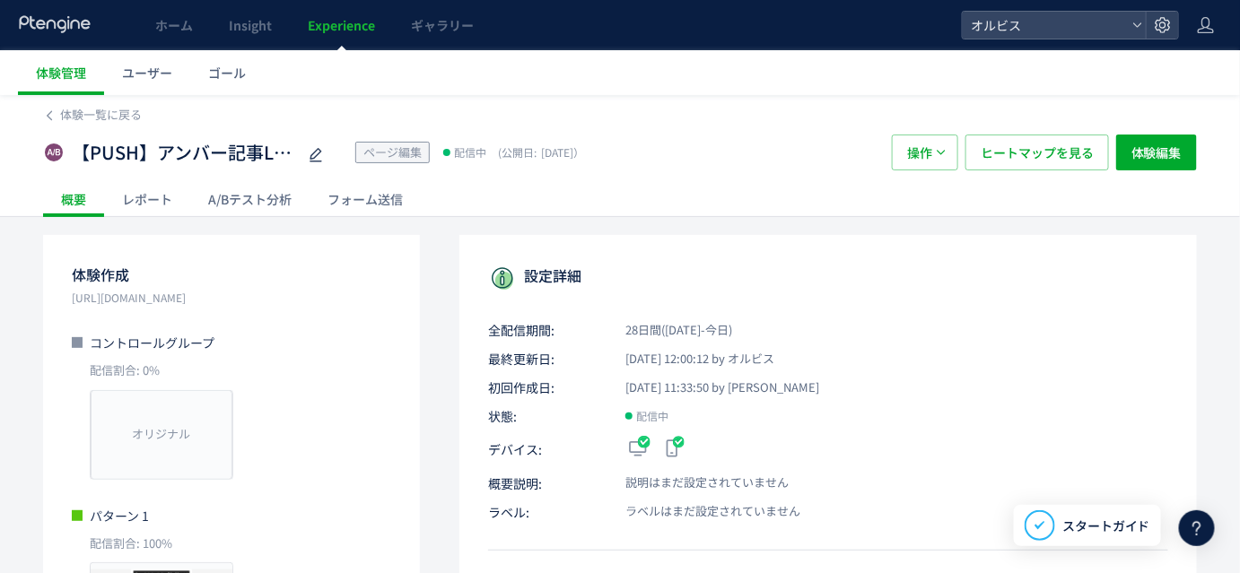
click at [275, 196] on div "A/Bテスト分析" at bounding box center [249, 199] width 119 height 36
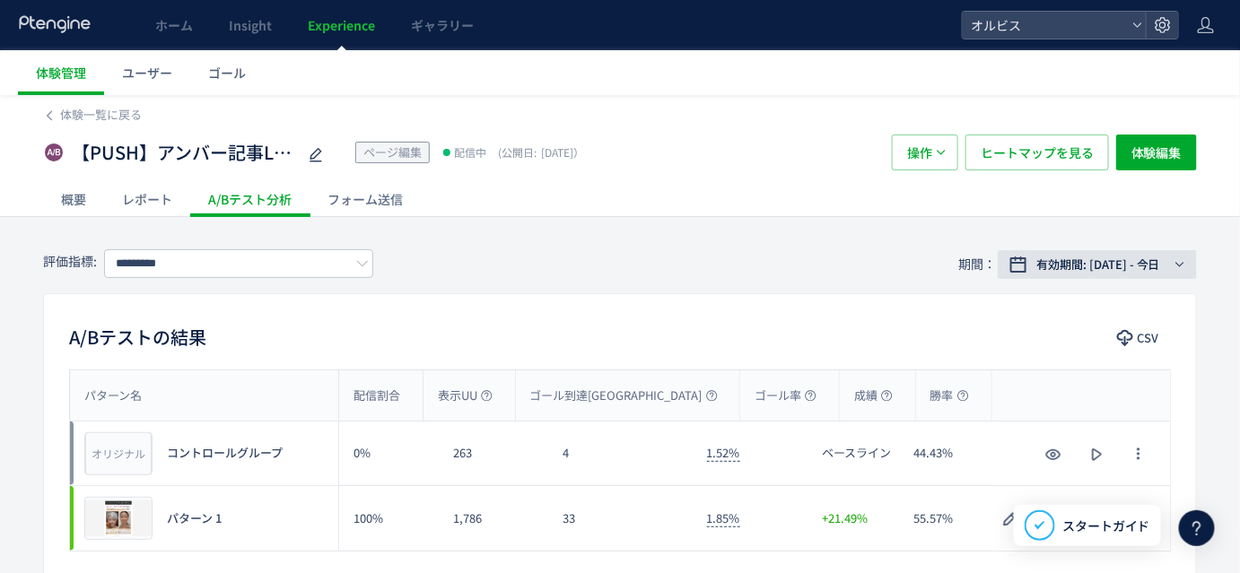
click at [1099, 268] on span "有効期間: [DATE] - 今日" at bounding box center [1098, 265] width 124 height 18
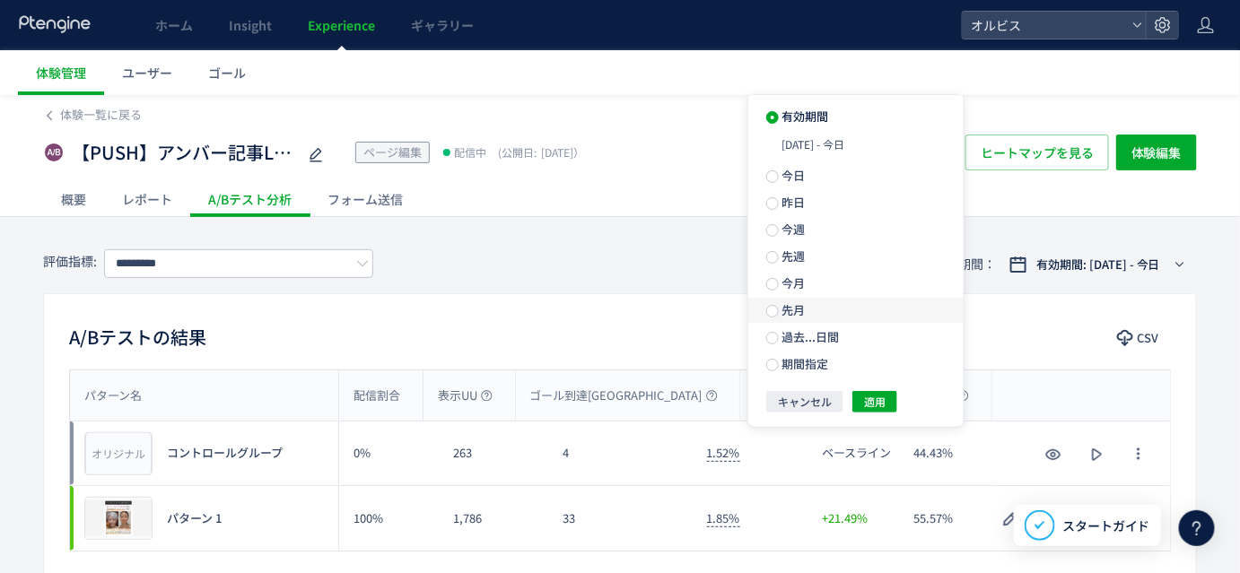
click at [796, 309] on span "先月" at bounding box center [792, 309] width 27 height 17
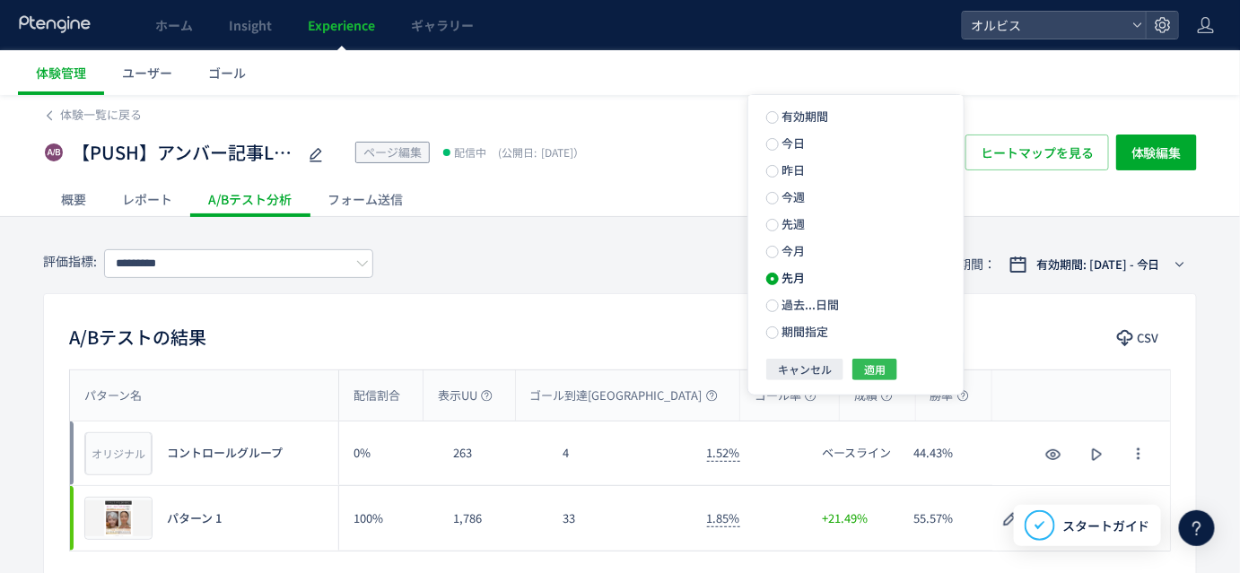
click at [877, 380] on span "適用" at bounding box center [875, 370] width 22 height 22
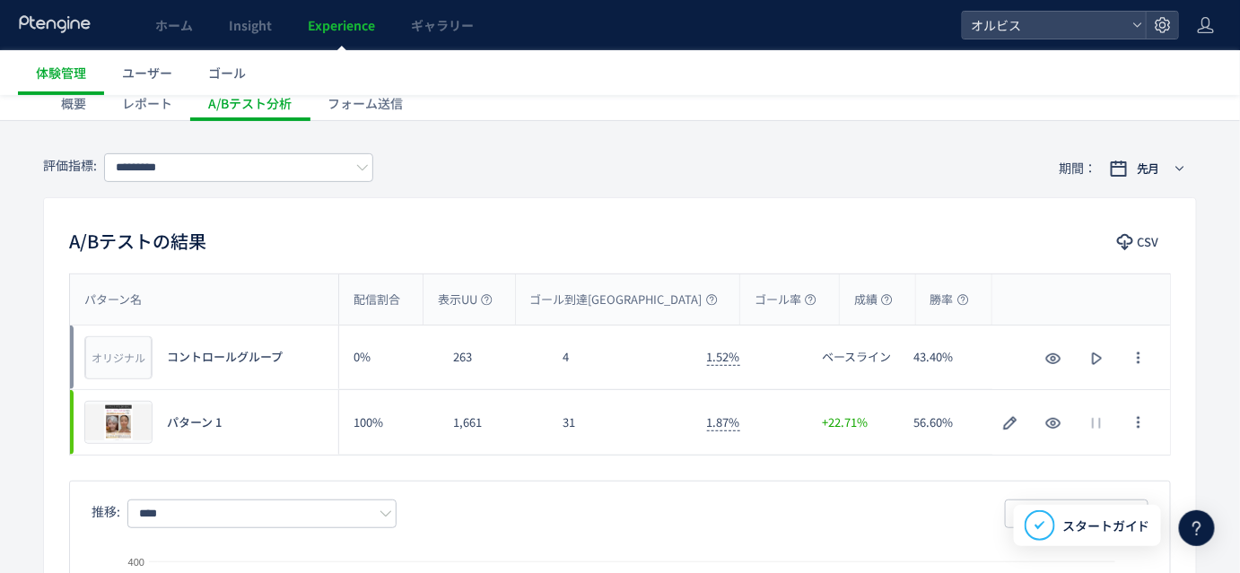
scroll to position [97, 0]
click at [162, 171] on input "*********" at bounding box center [238, 167] width 269 height 29
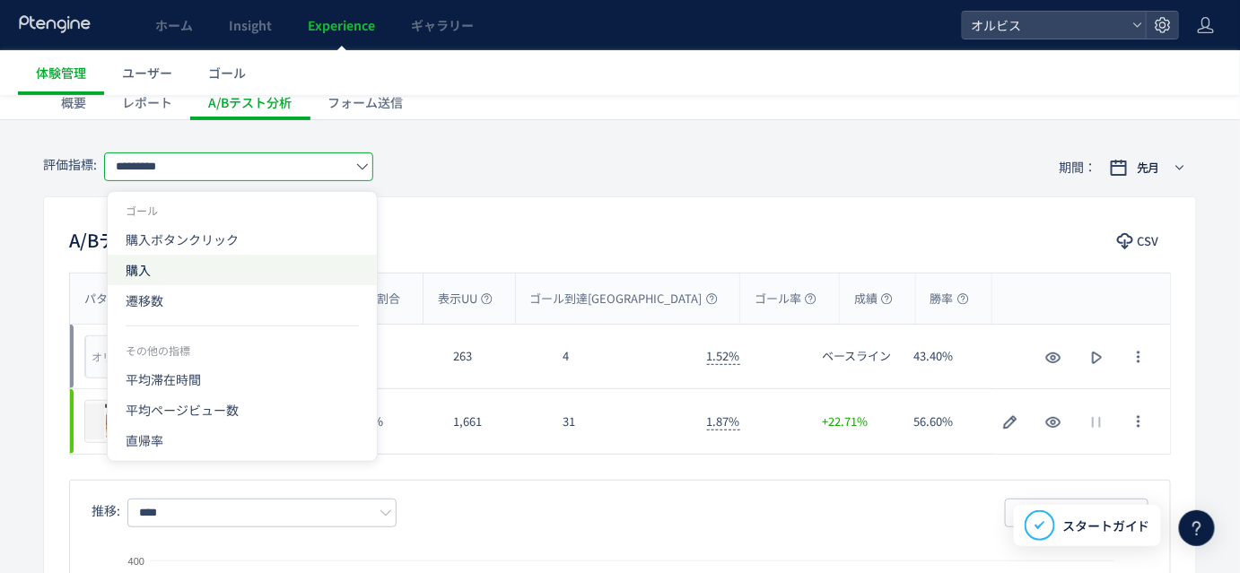
click at [177, 266] on span "購入" at bounding box center [242, 270] width 233 height 31
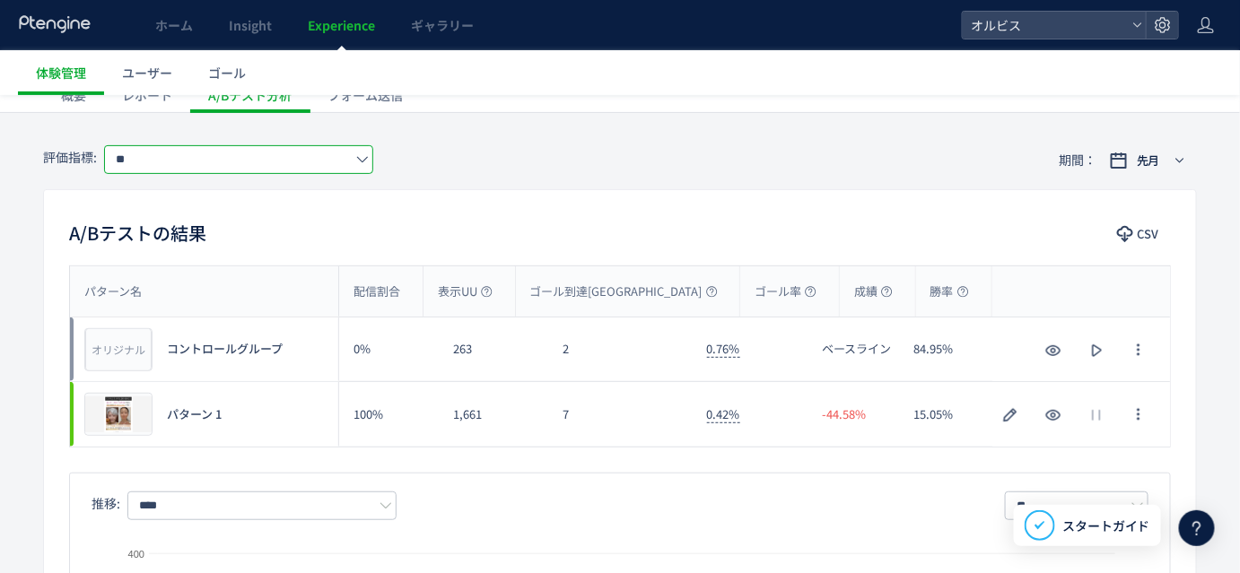
scroll to position [103, 0]
click at [289, 147] on input "**" at bounding box center [238, 160] width 269 height 29
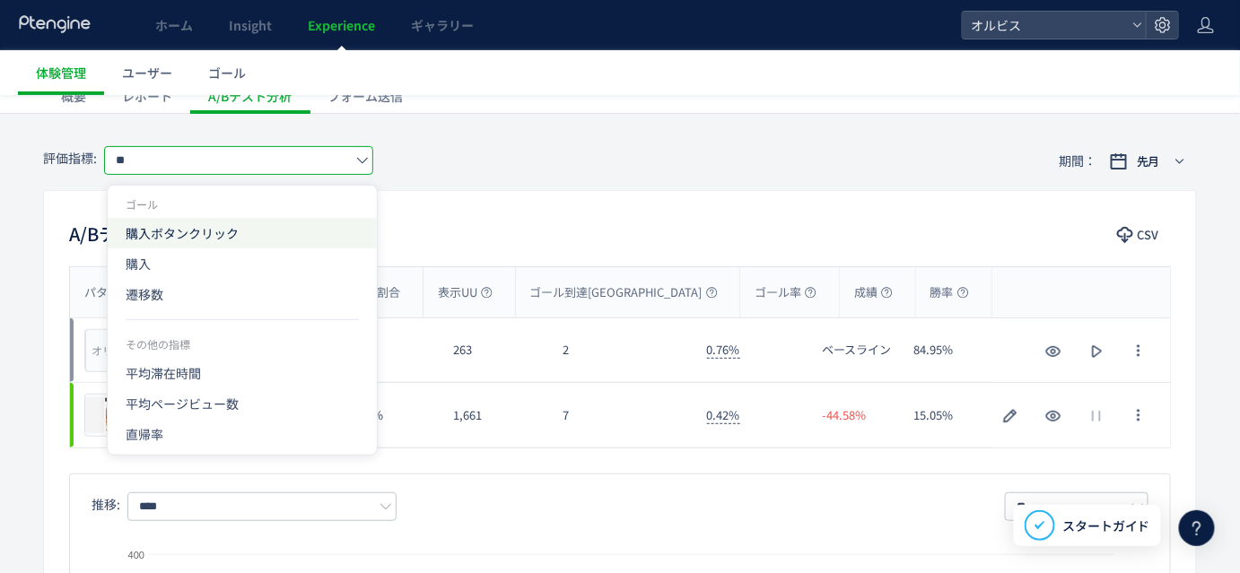
click at [244, 231] on span "購入ボタンクリック" at bounding box center [242, 233] width 233 height 31
type input "*********"
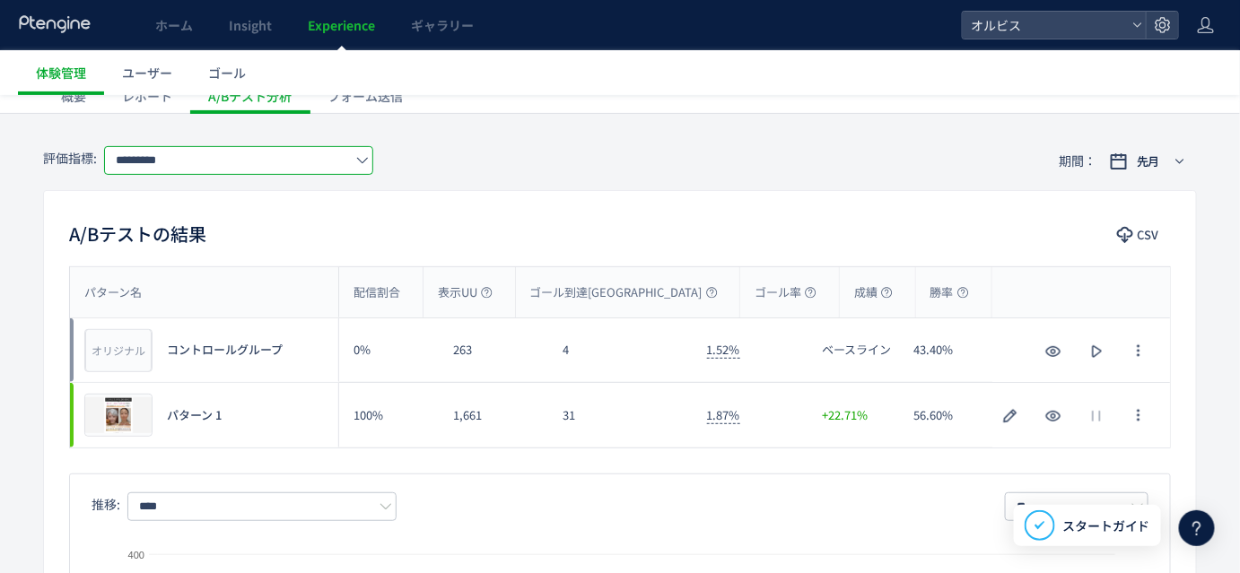
scroll to position [0, 0]
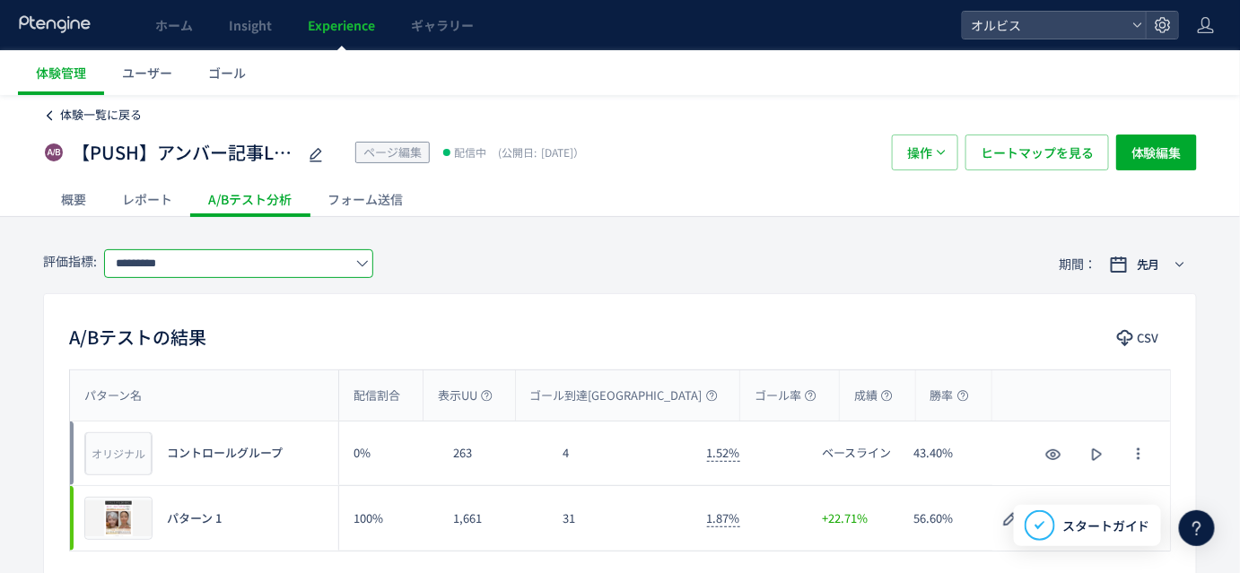
click at [96, 118] on span "体験一覧に戻る" at bounding box center [101, 114] width 82 height 17
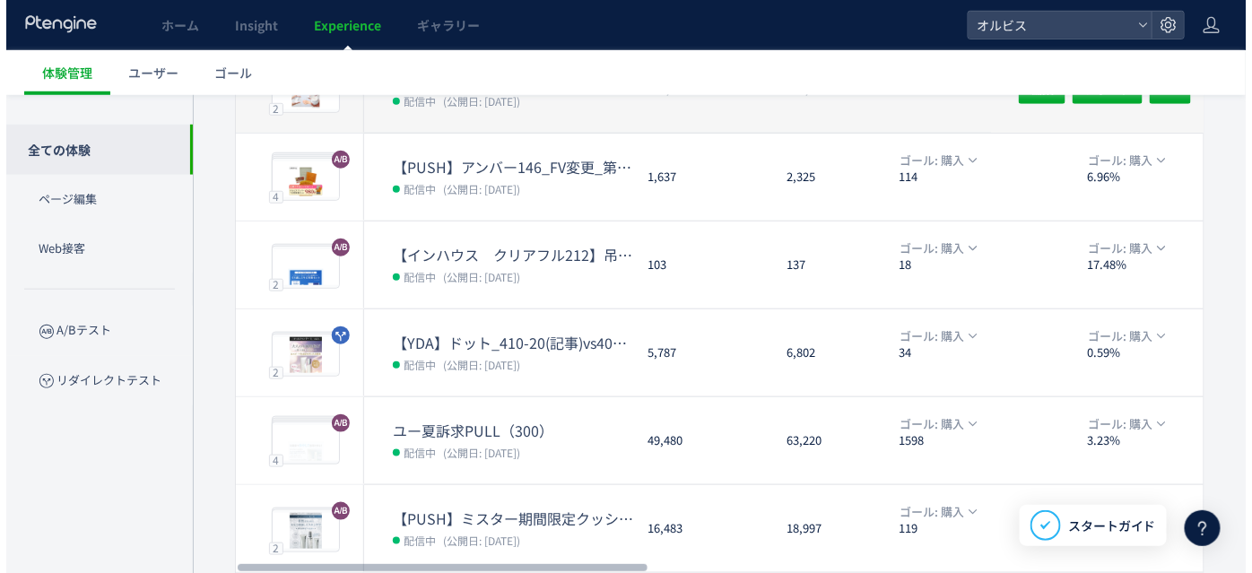
scroll to position [424, 0]
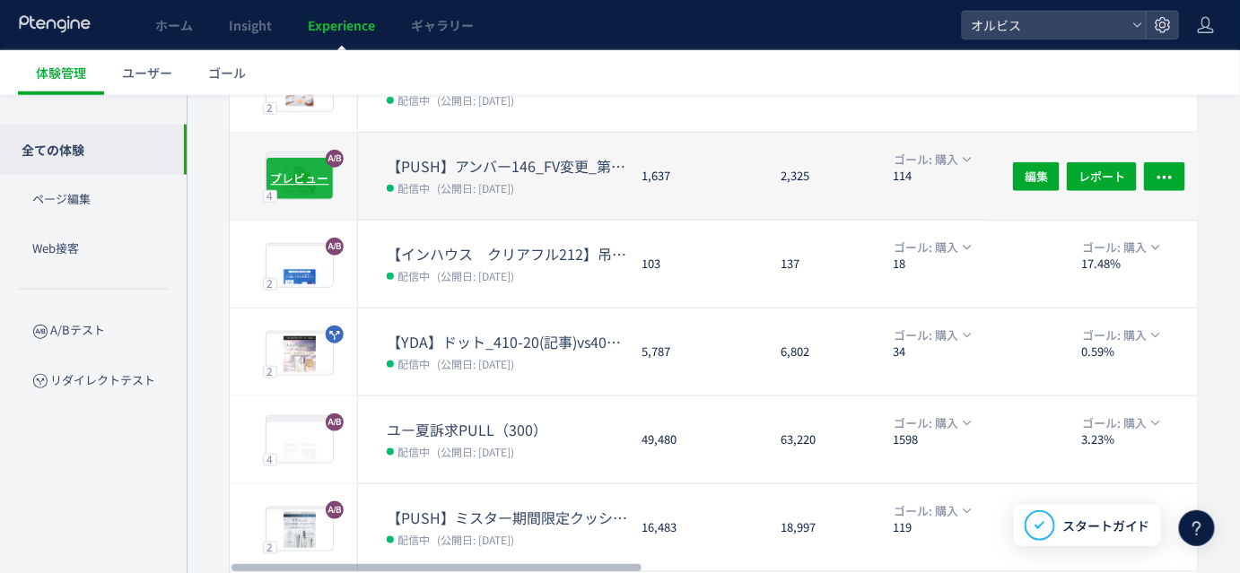
click at [284, 174] on span "プレビュー" at bounding box center [300, 178] width 58 height 17
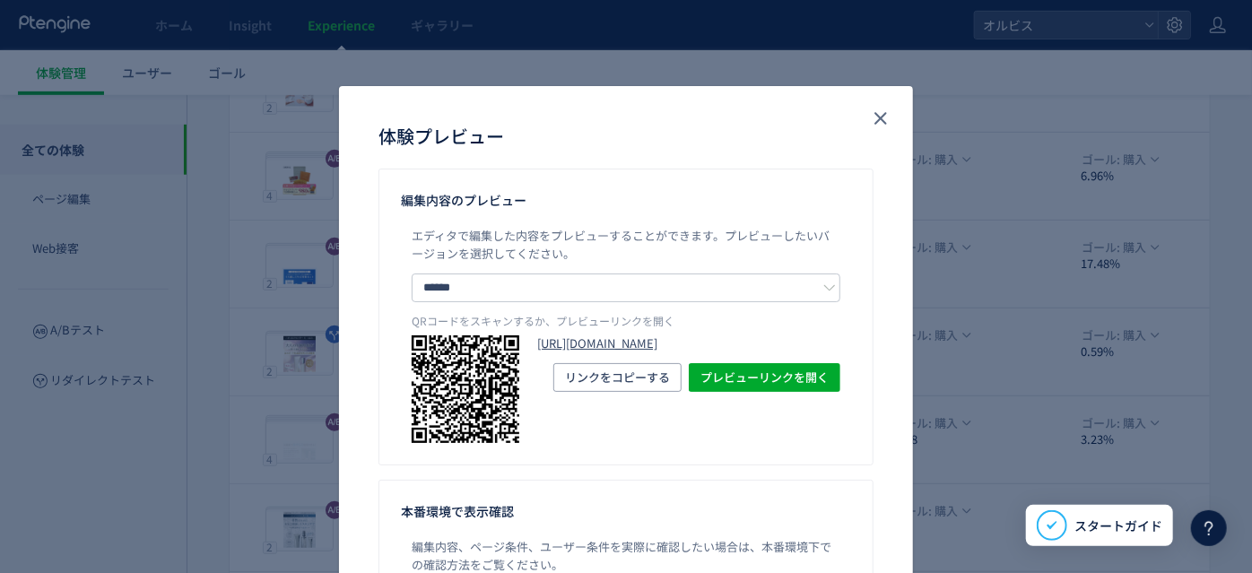
click at [615, 340] on link "[URL][DOMAIN_NAME]" at bounding box center [688, 344] width 303 height 17
drag, startPoint x: 875, startPoint y: 118, endPoint x: 754, endPoint y: 137, distance: 122.7
click at [875, 117] on icon "close" at bounding box center [881, 119] width 22 height 22
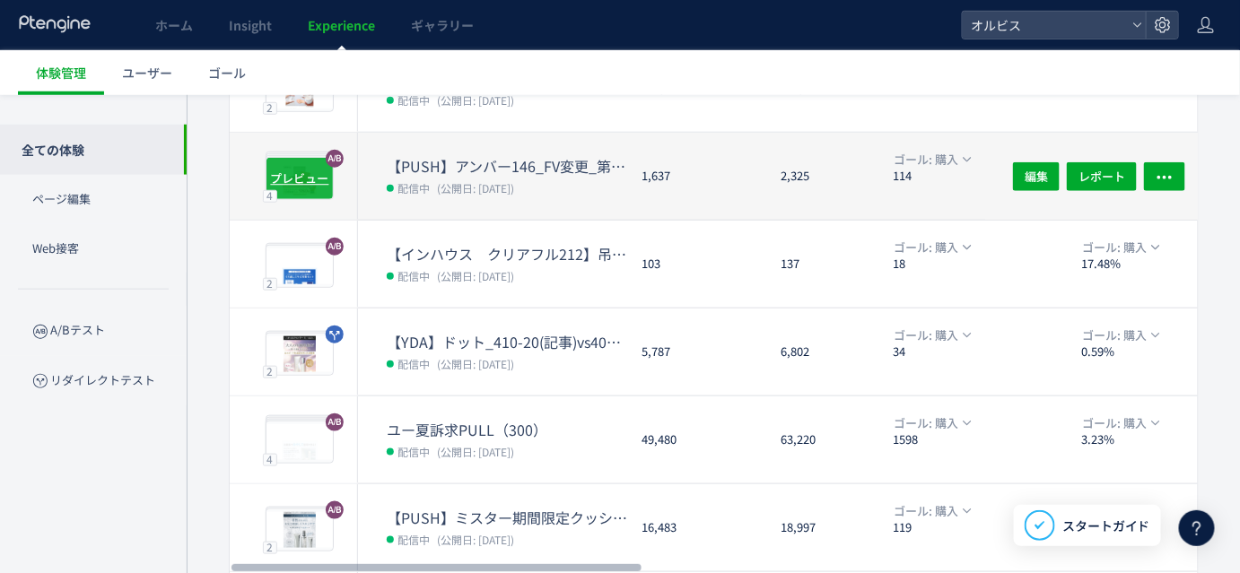
click at [315, 182] on span "プレビュー" at bounding box center [300, 178] width 58 height 17
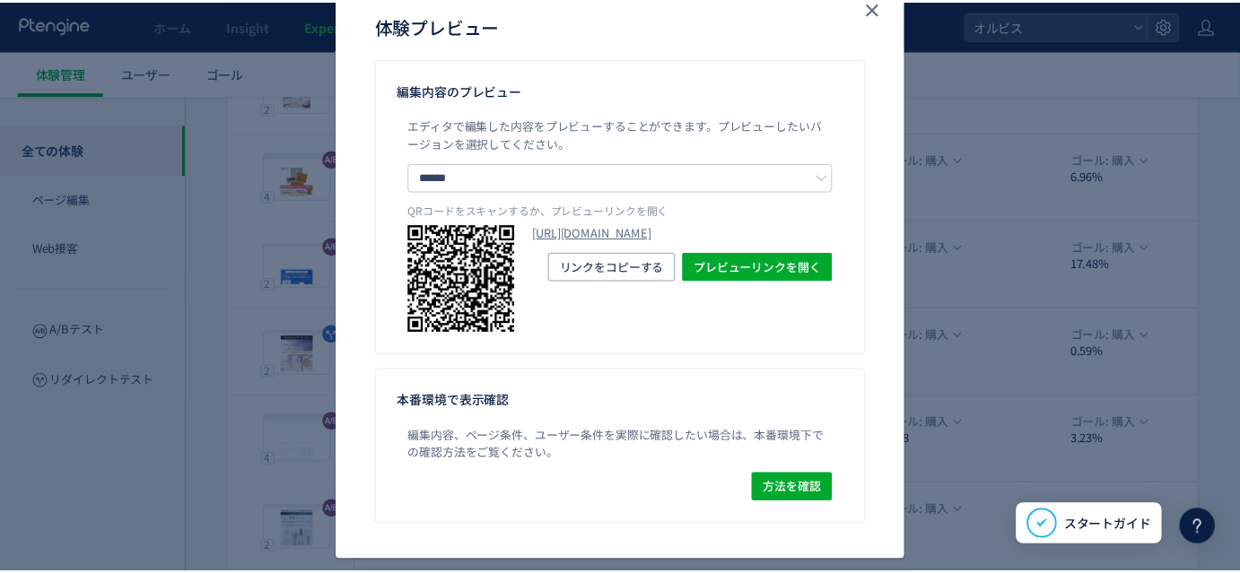
scroll to position [0, 0]
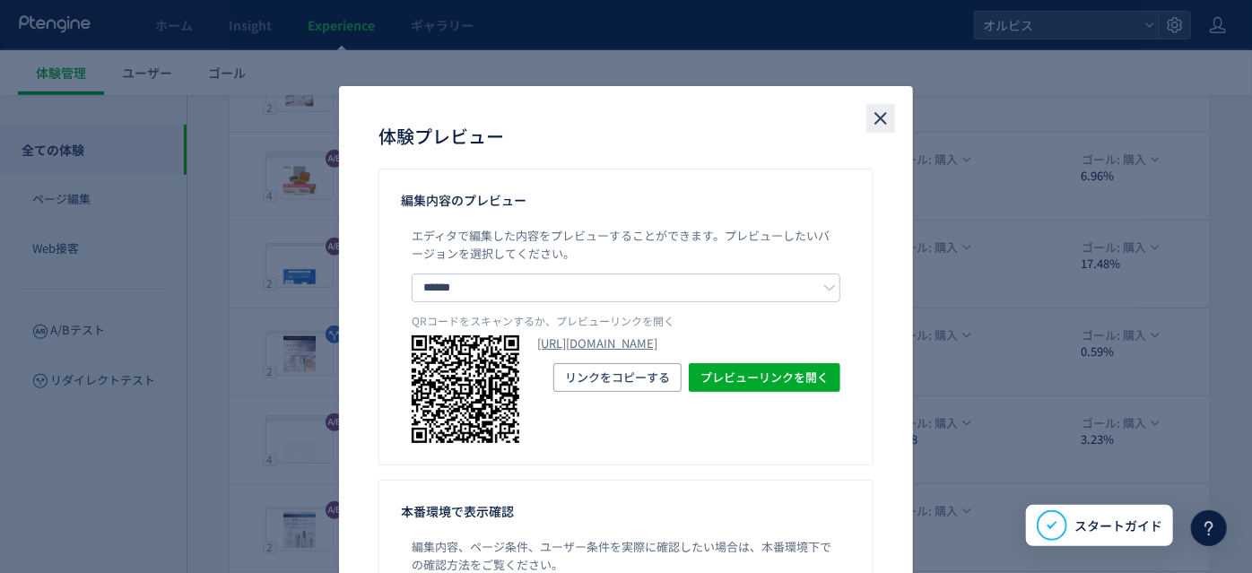
click at [870, 120] on icon "close" at bounding box center [881, 119] width 22 height 22
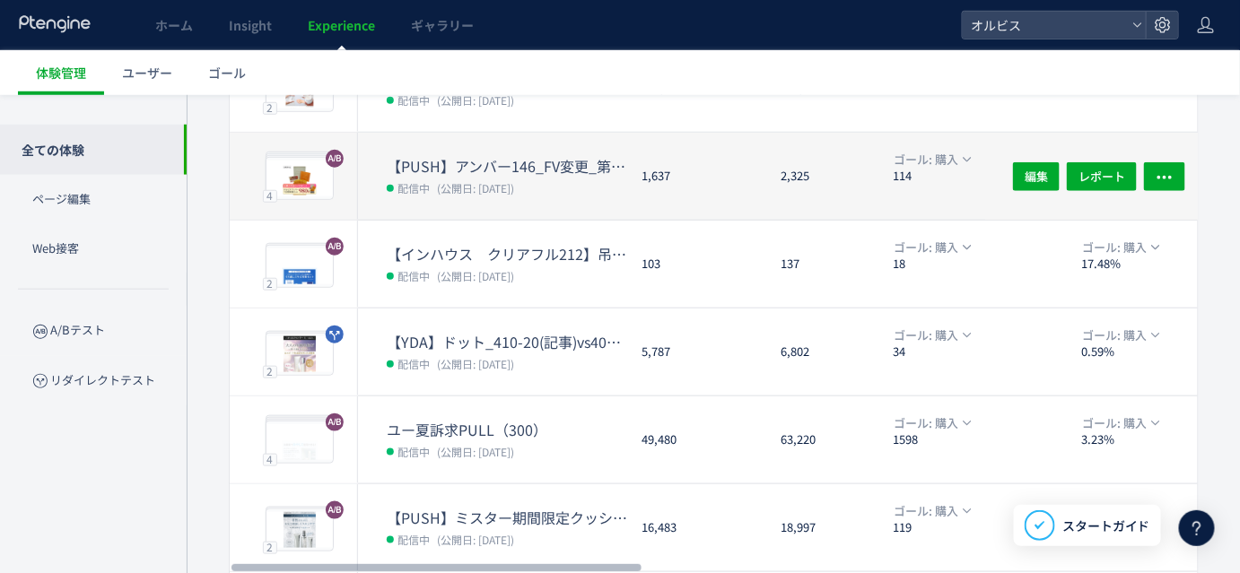
click at [521, 171] on dt "【PUSH】アンバー146_FV変更_第二弾&CVブロック" at bounding box center [507, 166] width 240 height 21
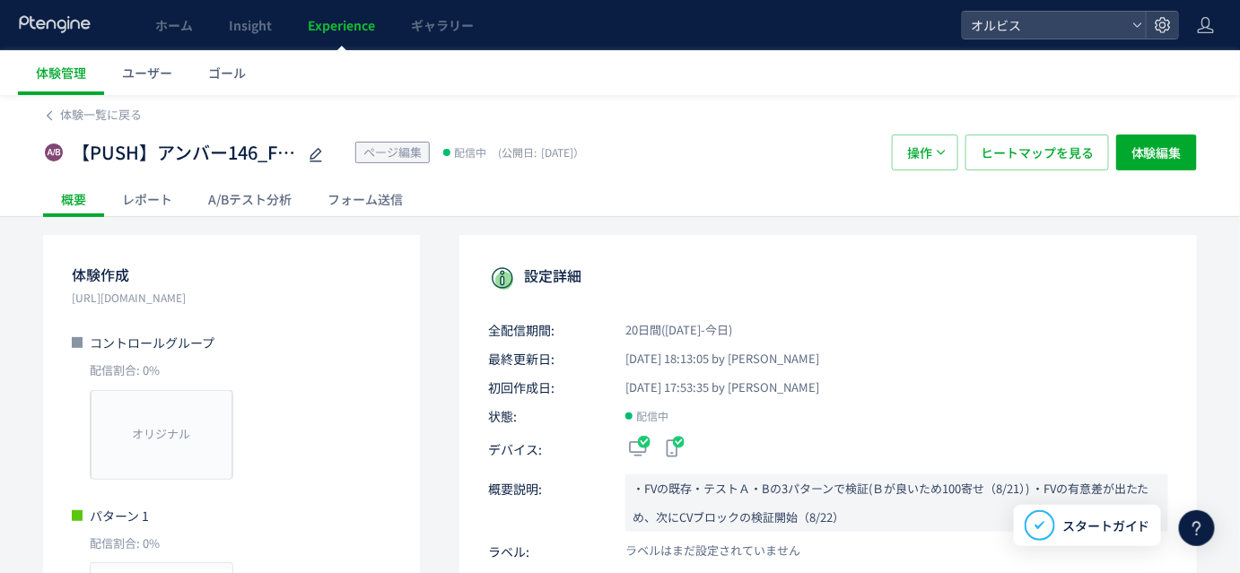
click at [224, 200] on div "A/Bテスト分析" at bounding box center [249, 199] width 119 height 36
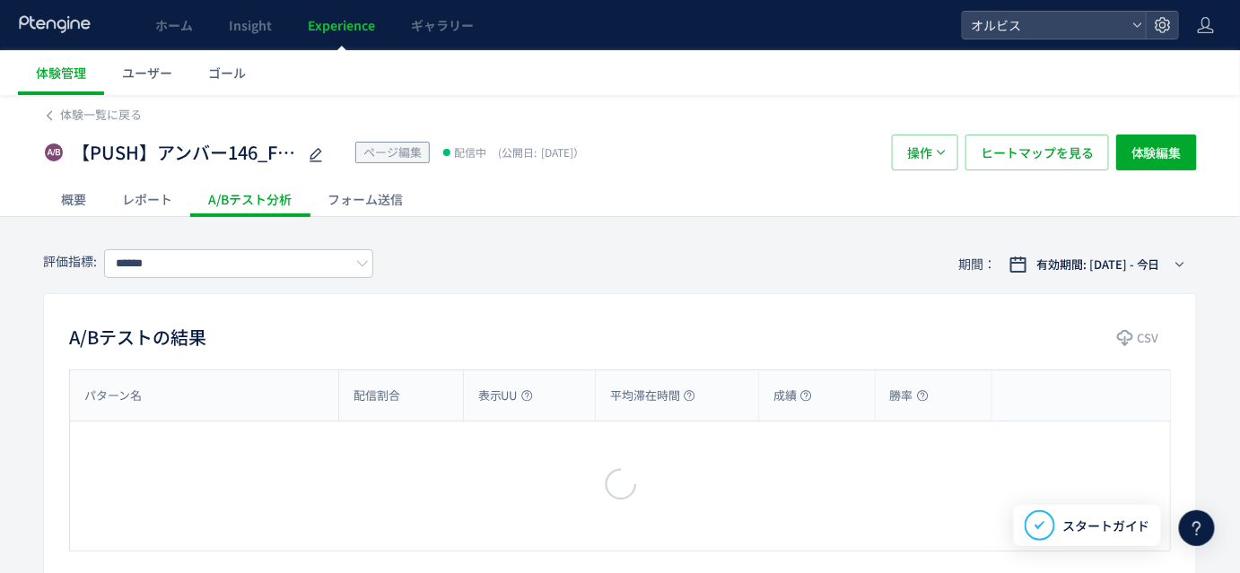
type input "*********"
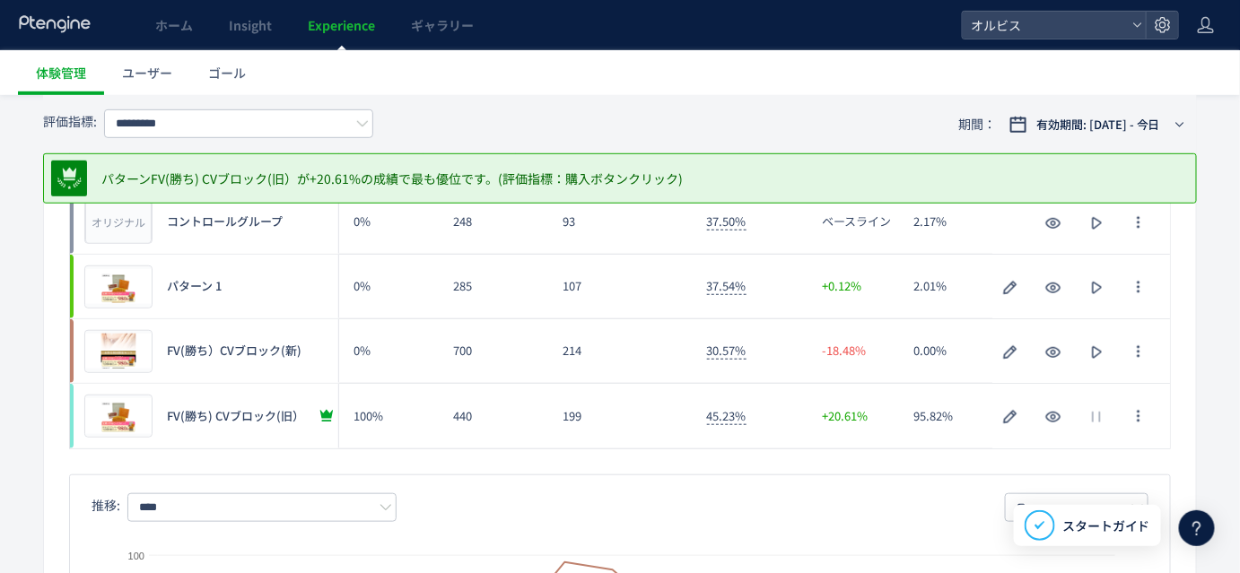
scroll to position [296, 0]
click at [108, 355] on span "プレビュー" at bounding box center [119, 351] width 58 height 17
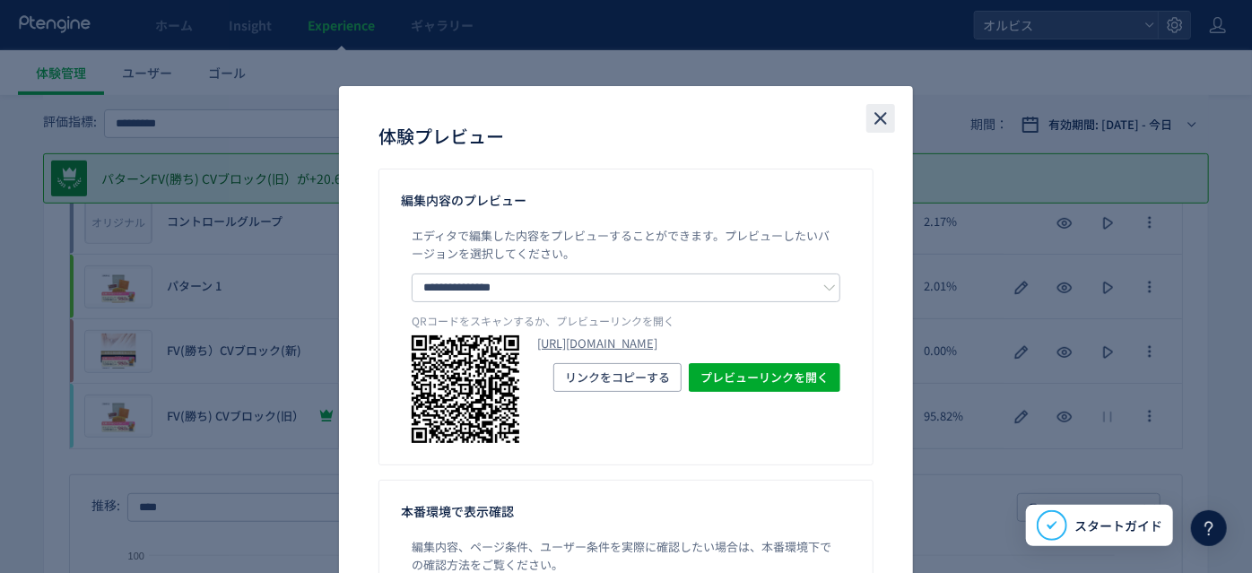
click at [872, 109] on icon "close" at bounding box center [881, 119] width 22 height 22
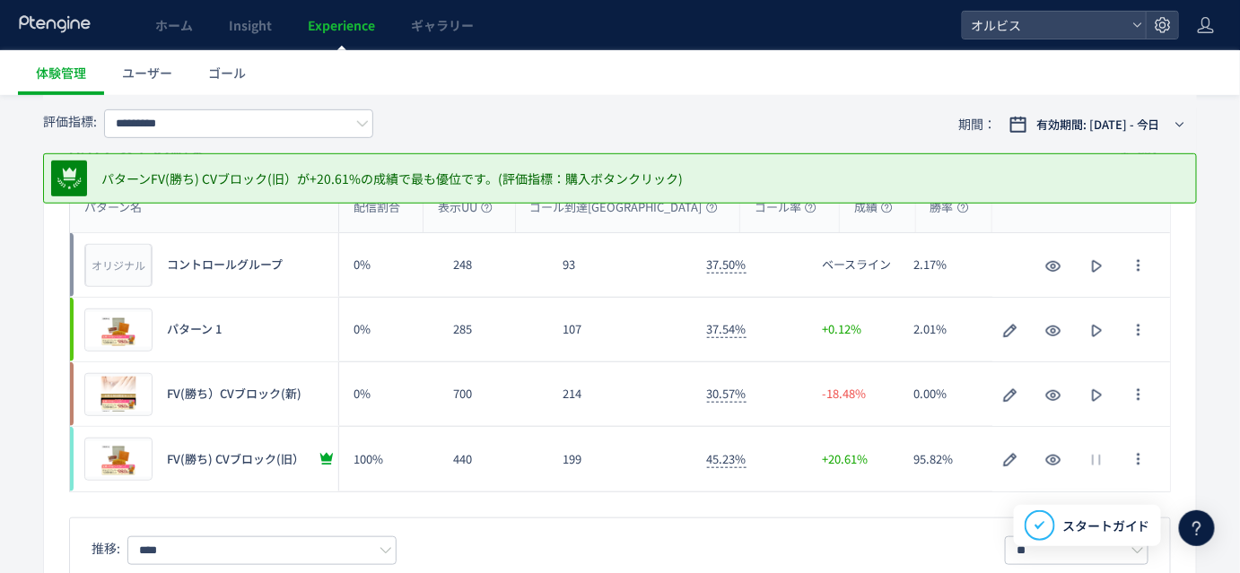
scroll to position [244, 0]
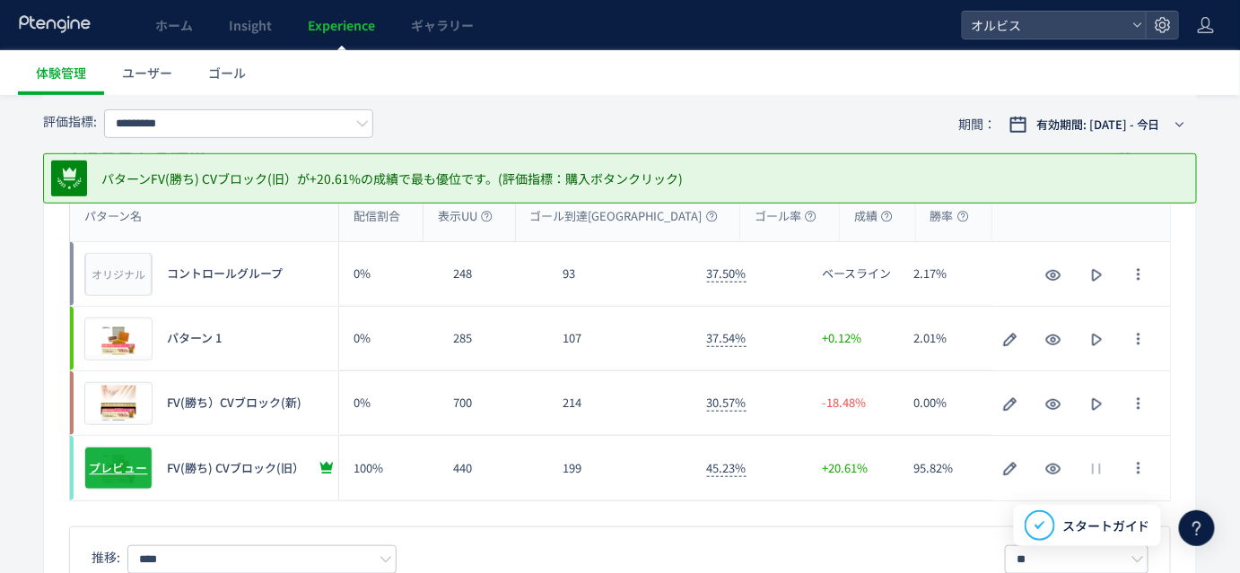
click at [95, 470] on span "プレビュー" at bounding box center [119, 468] width 58 height 17
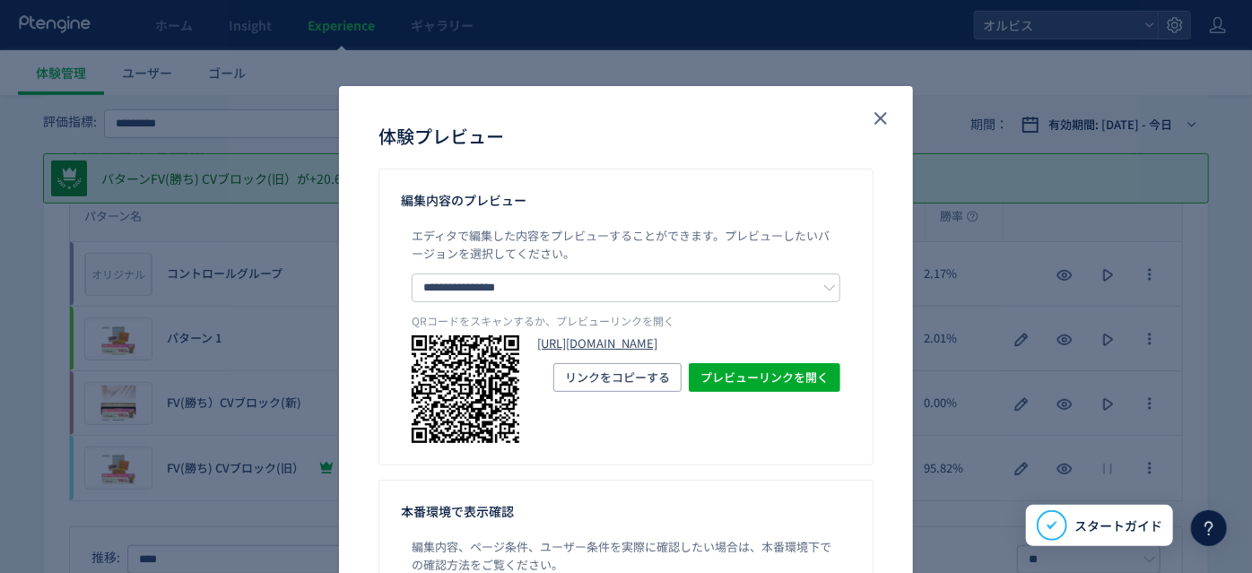
click at [588, 353] on link "[URL][DOMAIN_NAME]" at bounding box center [688, 344] width 303 height 17
click at [875, 117] on use "close" at bounding box center [881, 118] width 13 height 13
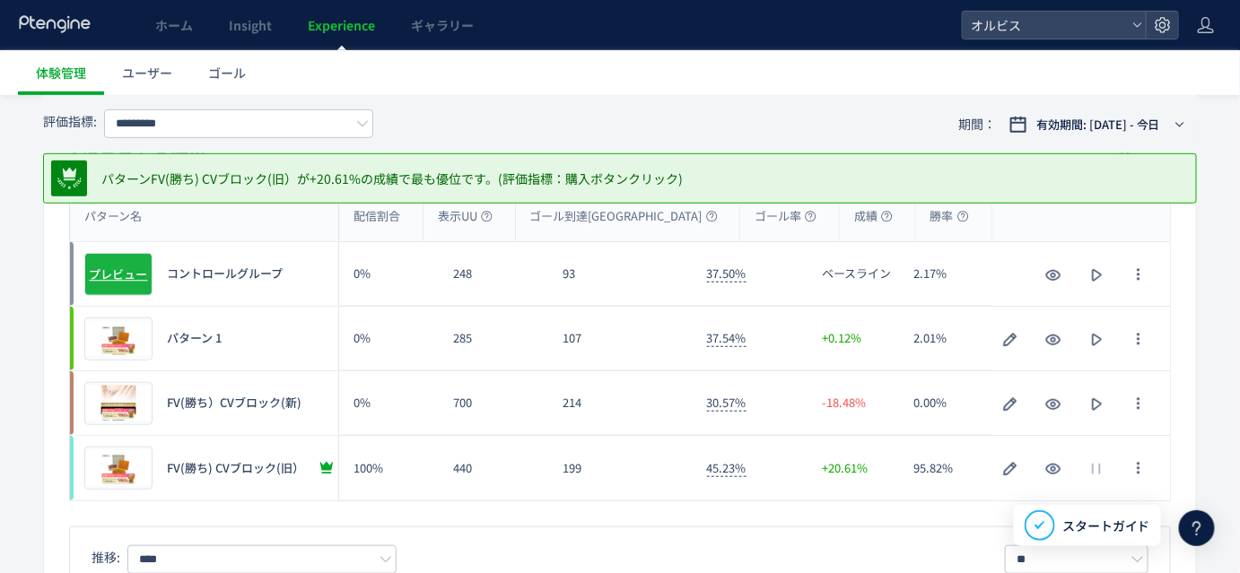
click at [118, 275] on span "プレビュー" at bounding box center [119, 274] width 58 height 17
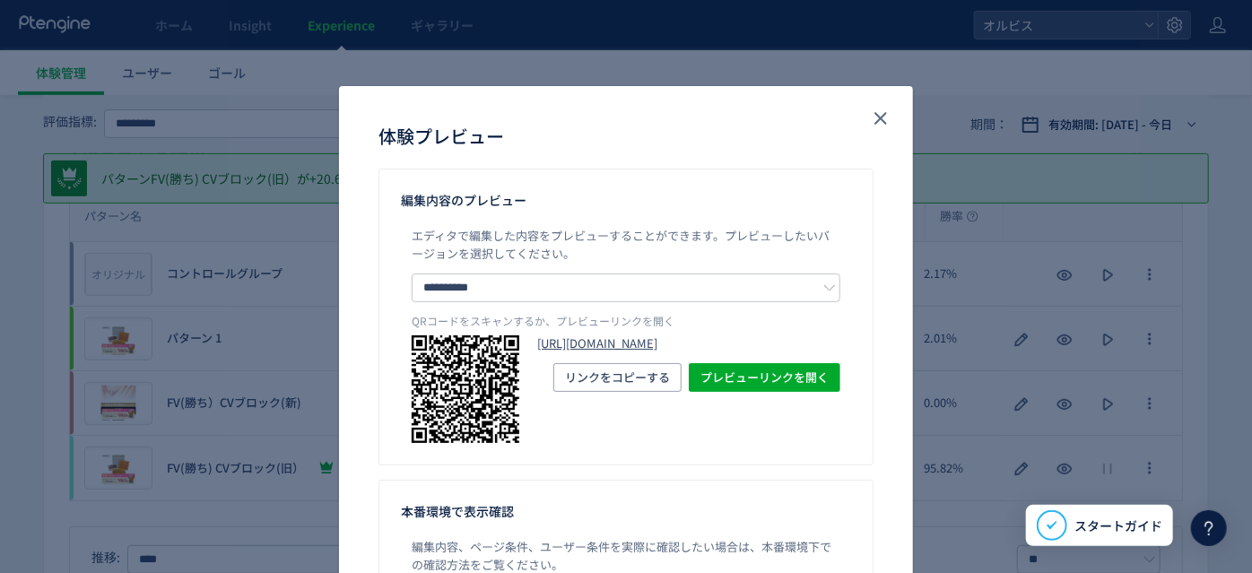
click at [653, 353] on link "[URL][DOMAIN_NAME]" at bounding box center [688, 344] width 303 height 17
click at [877, 116] on use "close" at bounding box center [881, 118] width 13 height 13
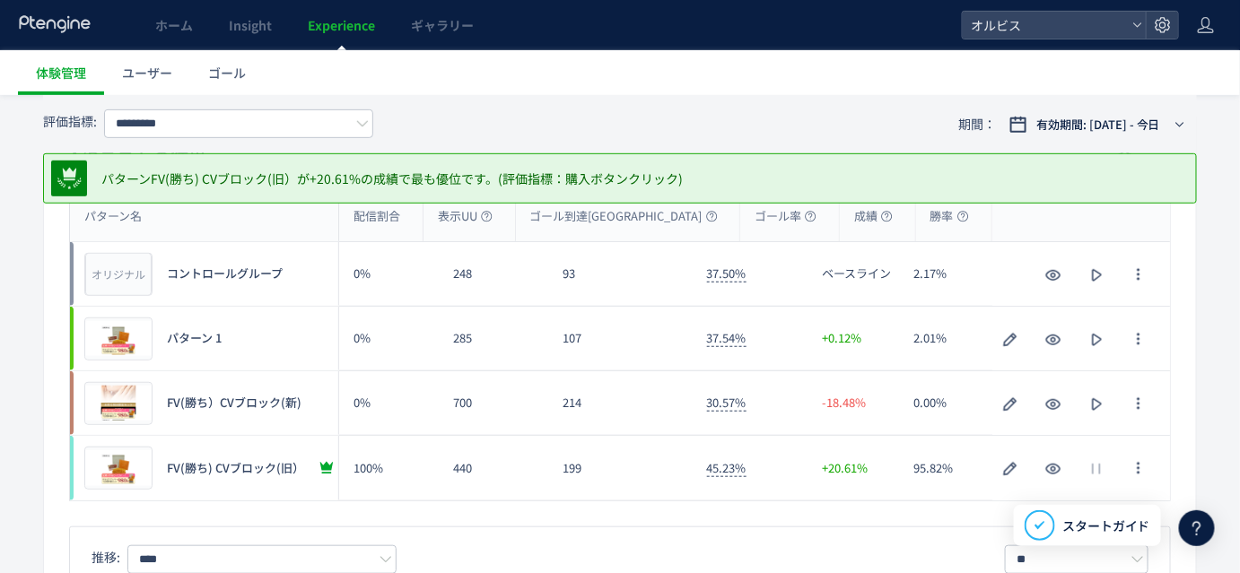
scroll to position [57, 0]
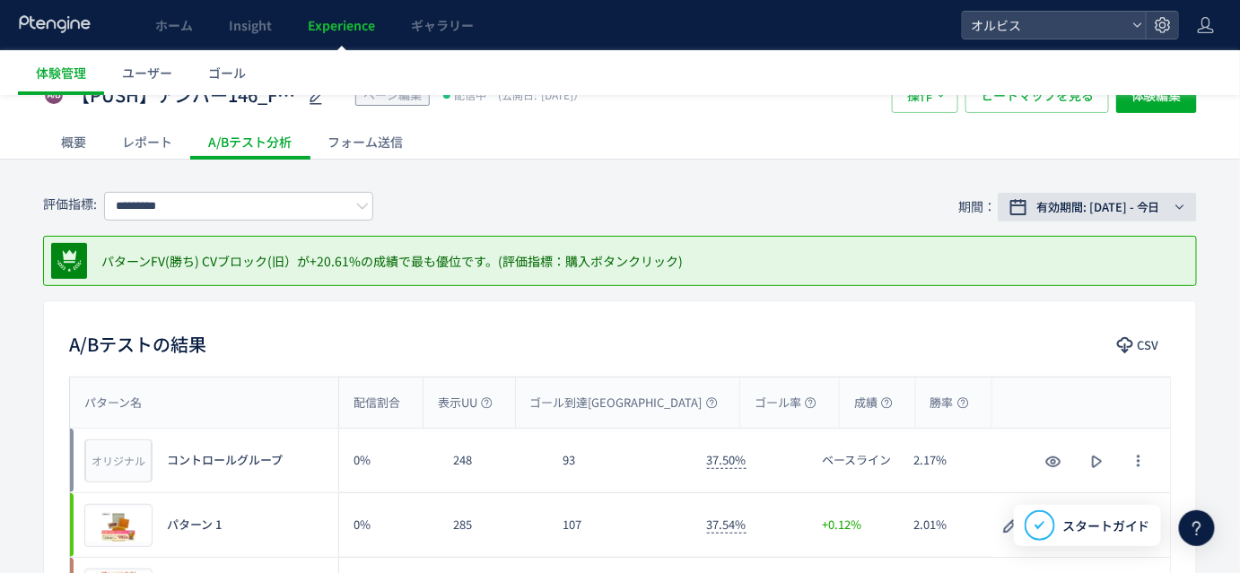
click at [1096, 204] on span "有効期間: [DATE] - 今日" at bounding box center [1098, 207] width 124 height 18
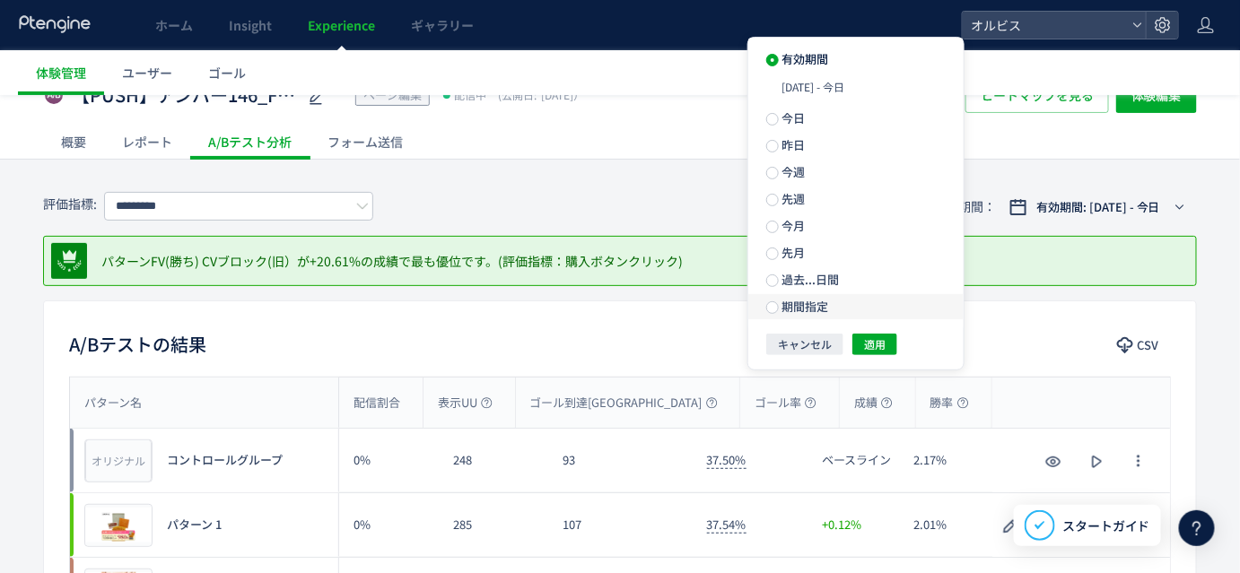
click at [782, 310] on span "期間指定" at bounding box center [804, 306] width 50 height 17
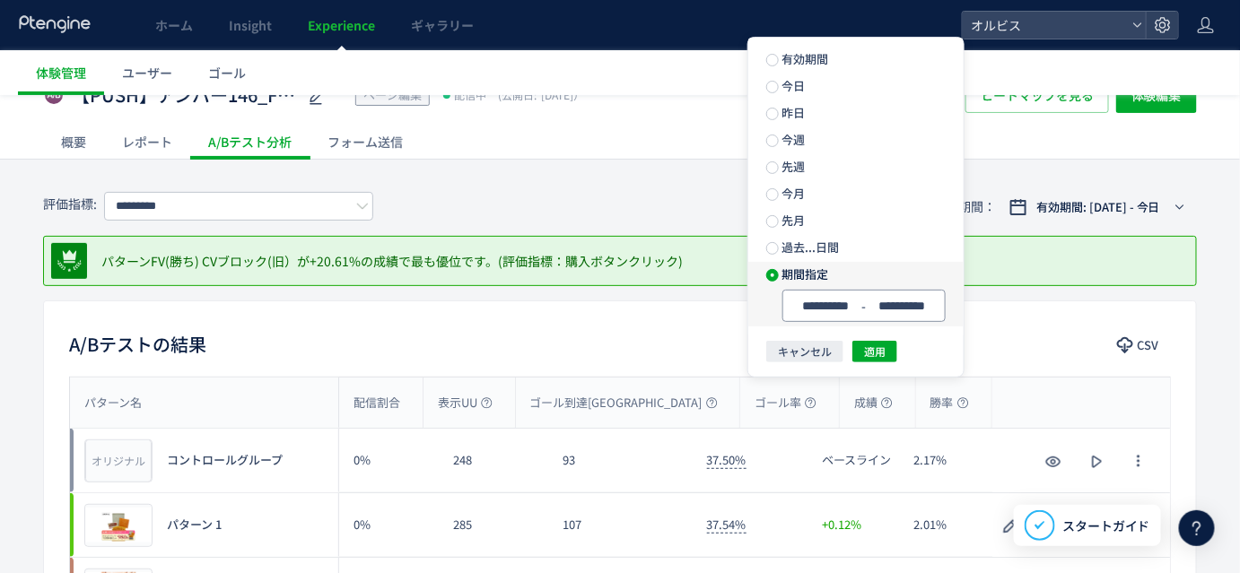
click at [851, 312] on input "**********" at bounding box center [825, 306] width 67 height 13
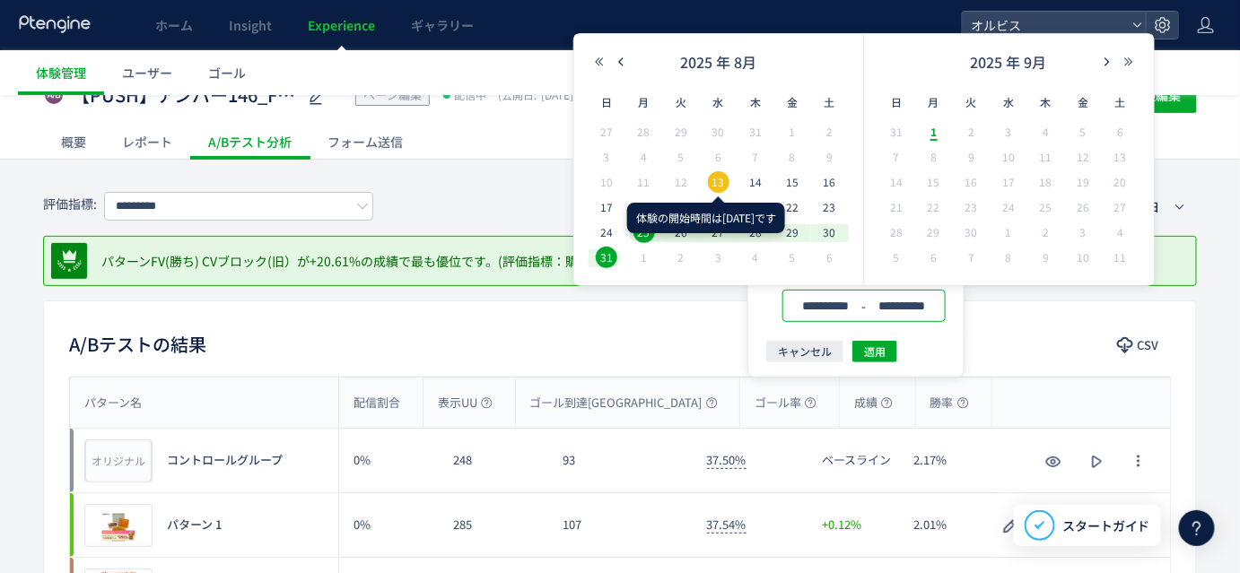
click at [724, 177] on span "13" at bounding box center [719, 182] width 22 height 22
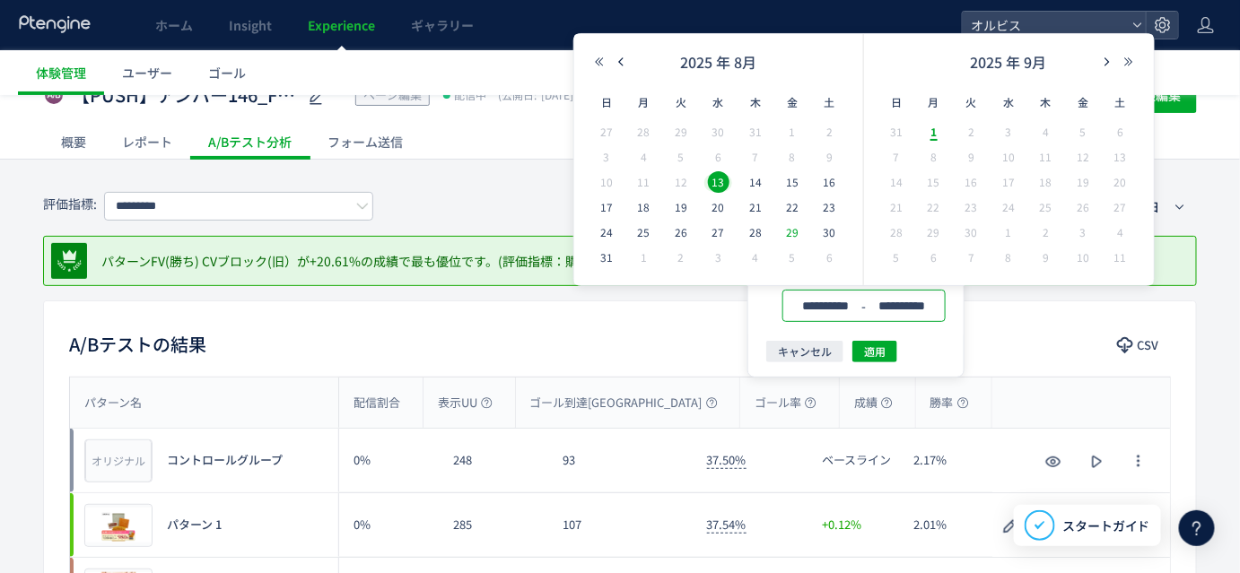
click at [789, 235] on span "29" at bounding box center [792, 233] width 22 height 22
type input "**********"
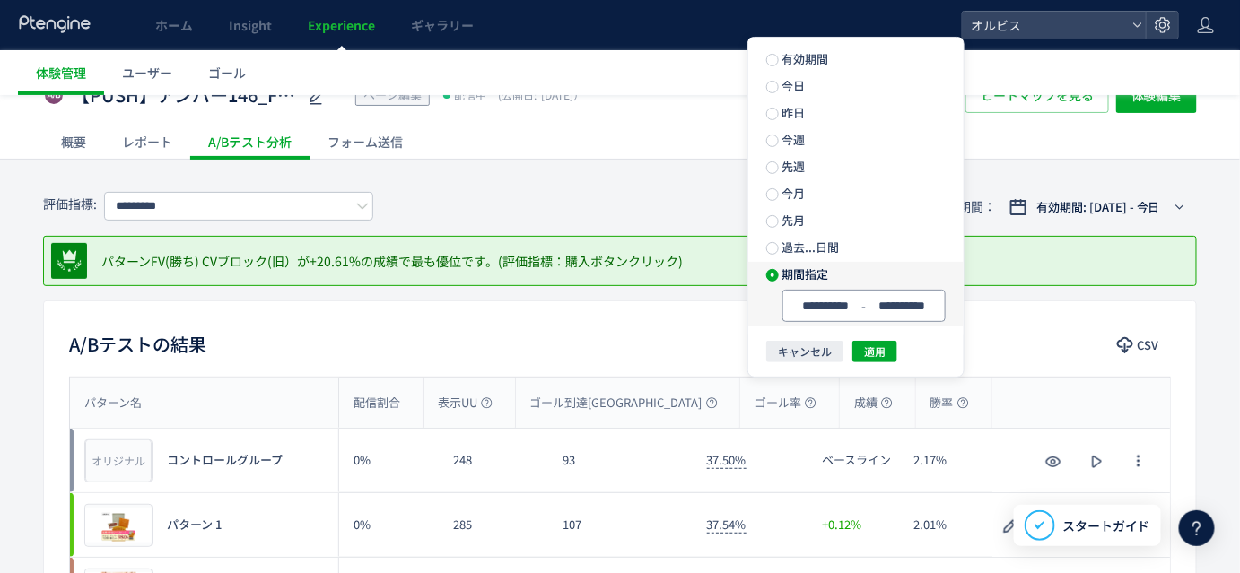
click at [850, 312] on input "**********" at bounding box center [825, 306] width 67 height 13
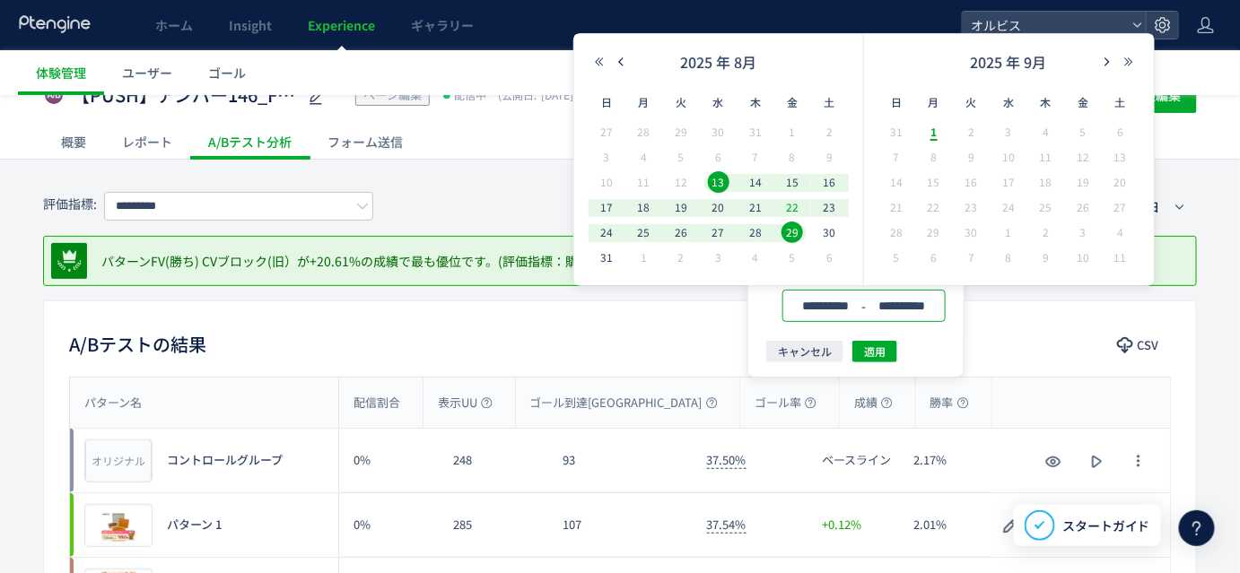
click at [784, 203] on span "22" at bounding box center [792, 207] width 22 height 22
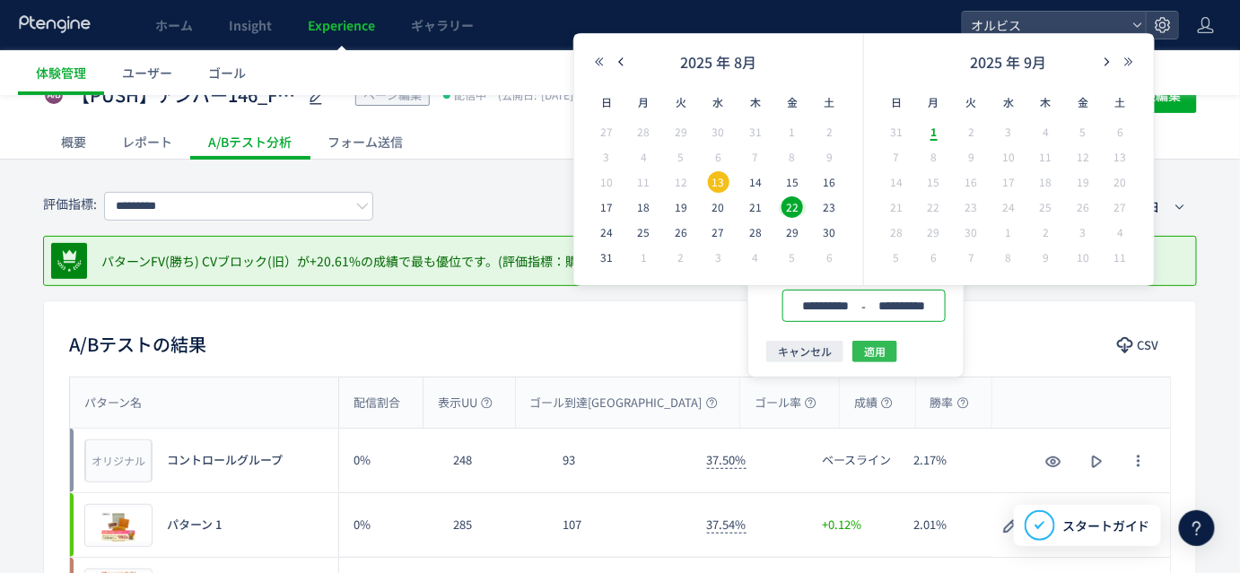
click at [876, 355] on span "適用" at bounding box center [875, 352] width 22 height 22
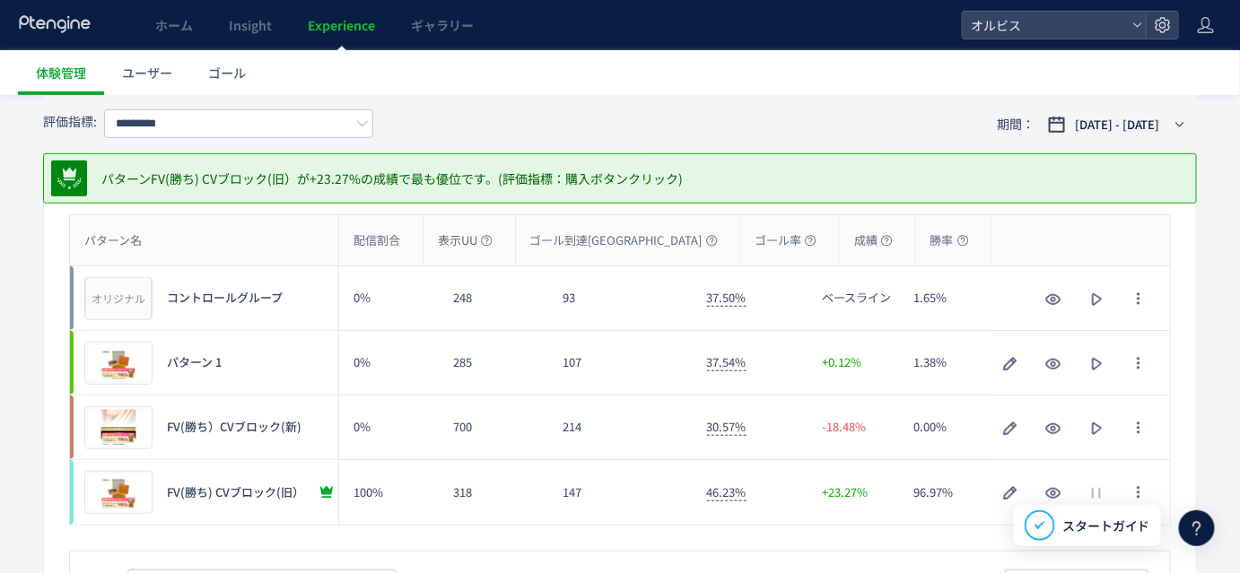
scroll to position [91, 0]
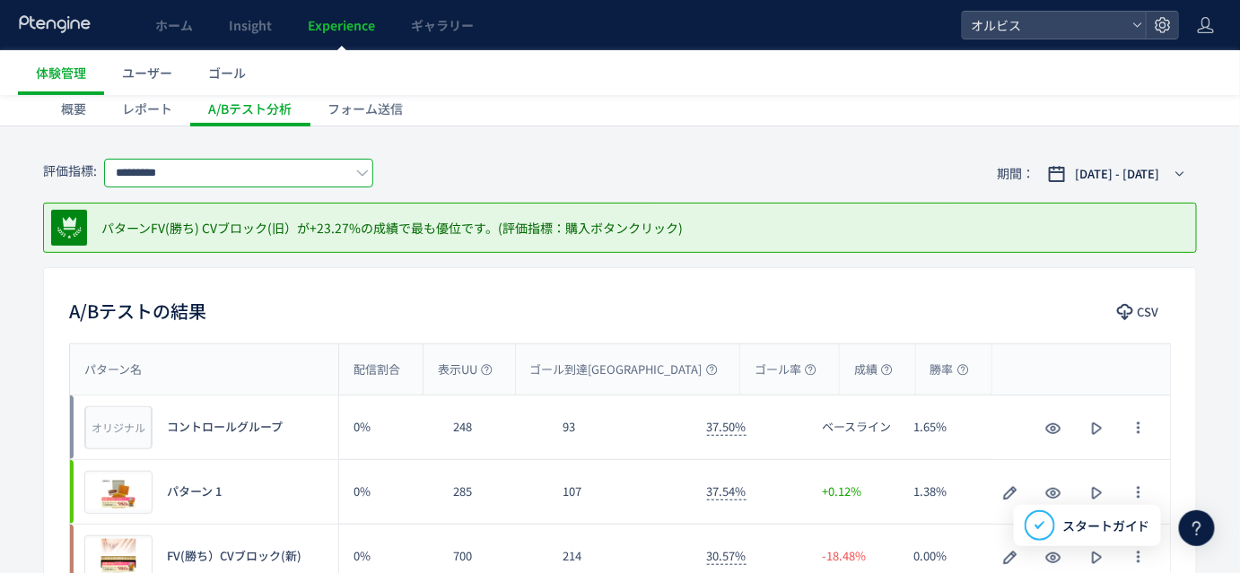
click at [323, 175] on input "*********" at bounding box center [238, 173] width 269 height 29
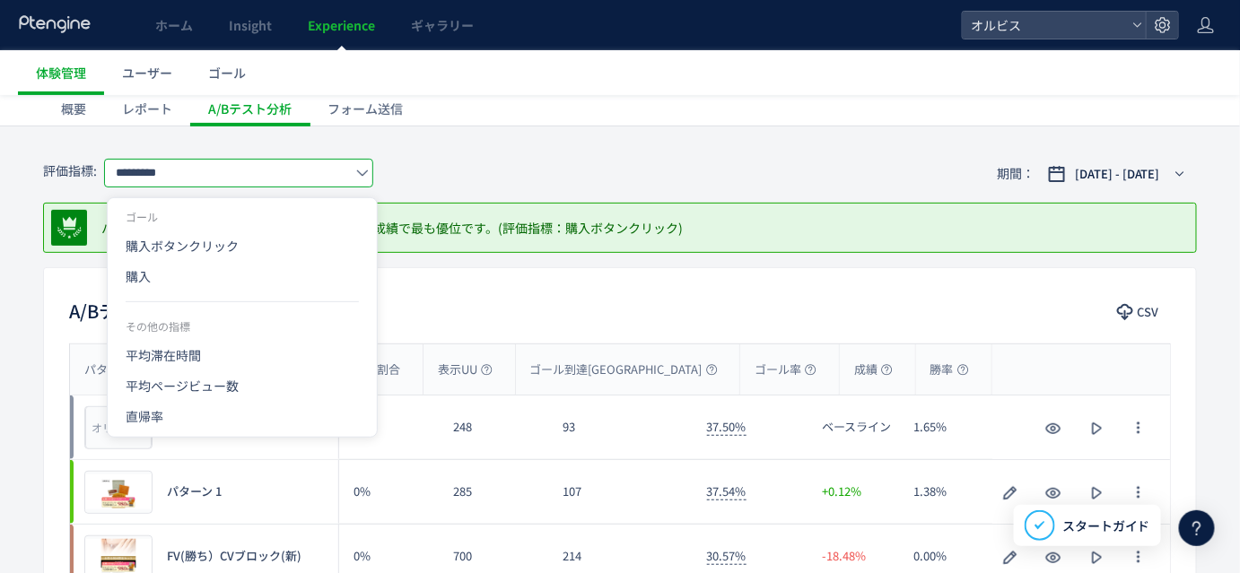
drag, startPoint x: 244, startPoint y: 283, endPoint x: 605, endPoint y: 167, distance: 379.0
click at [243, 283] on span "購入" at bounding box center [242, 276] width 233 height 31
type input "**"
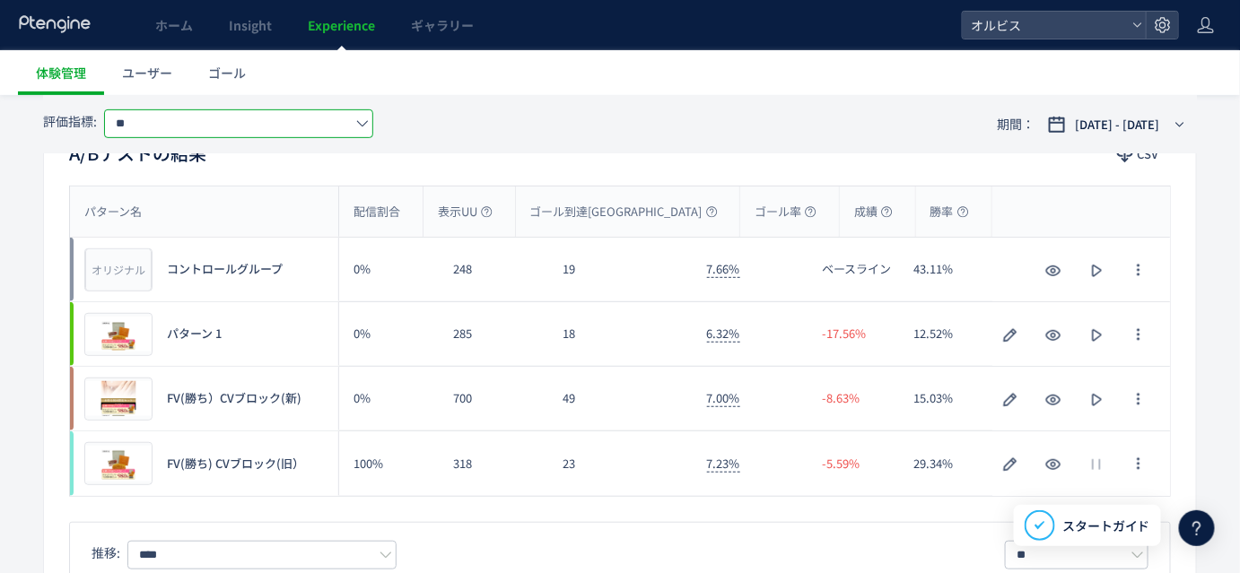
scroll to position [183, 0]
